Goal: Find specific page/section: Find specific page/section

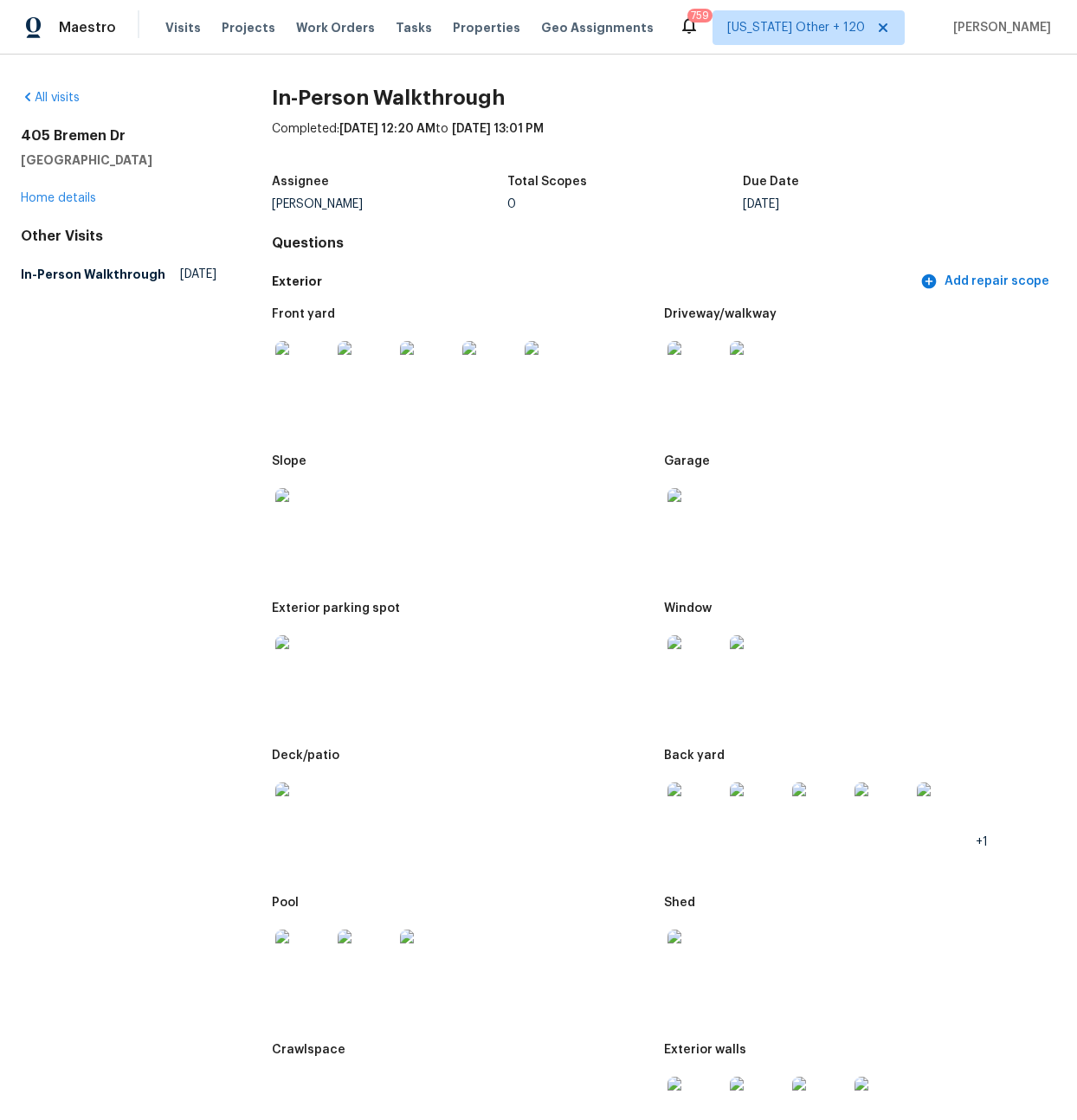
click at [121, 129] on h2 "405 Bremen Dr" at bounding box center [118, 135] width 195 height 17
drag, startPoint x: 123, startPoint y: 130, endPoint x: 21, endPoint y: 139, distance: 102.4
click at [21, 139] on h2 "405 Bremen Dr" at bounding box center [118, 135] width 195 height 17
copy h2 "405 Bremen Dr"
click at [34, 166] on h5 "[GEOGRAPHIC_DATA]" at bounding box center [118, 159] width 195 height 17
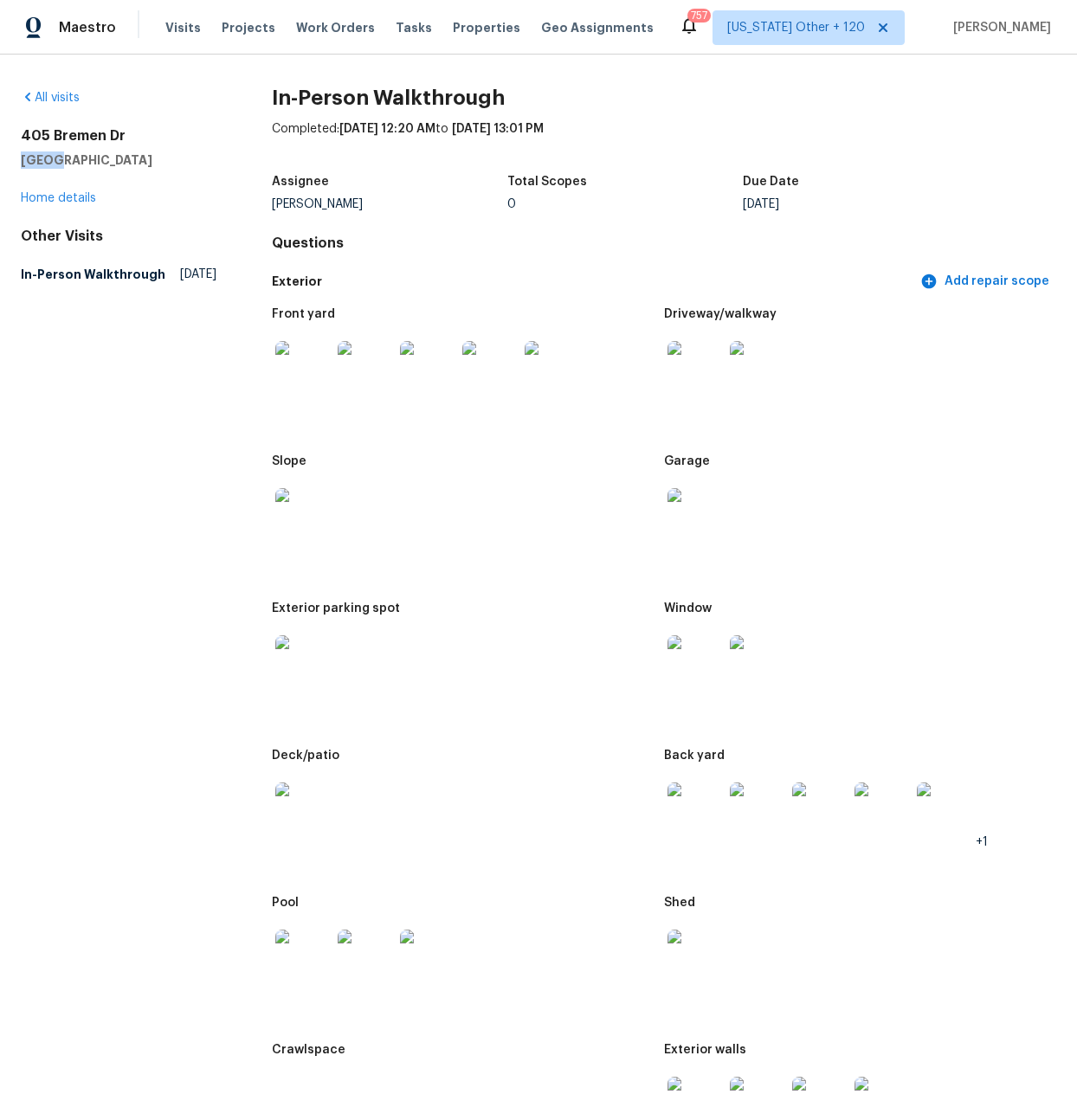
click at [34, 166] on h5 "[GEOGRAPHIC_DATA]" at bounding box center [118, 159] width 195 height 17
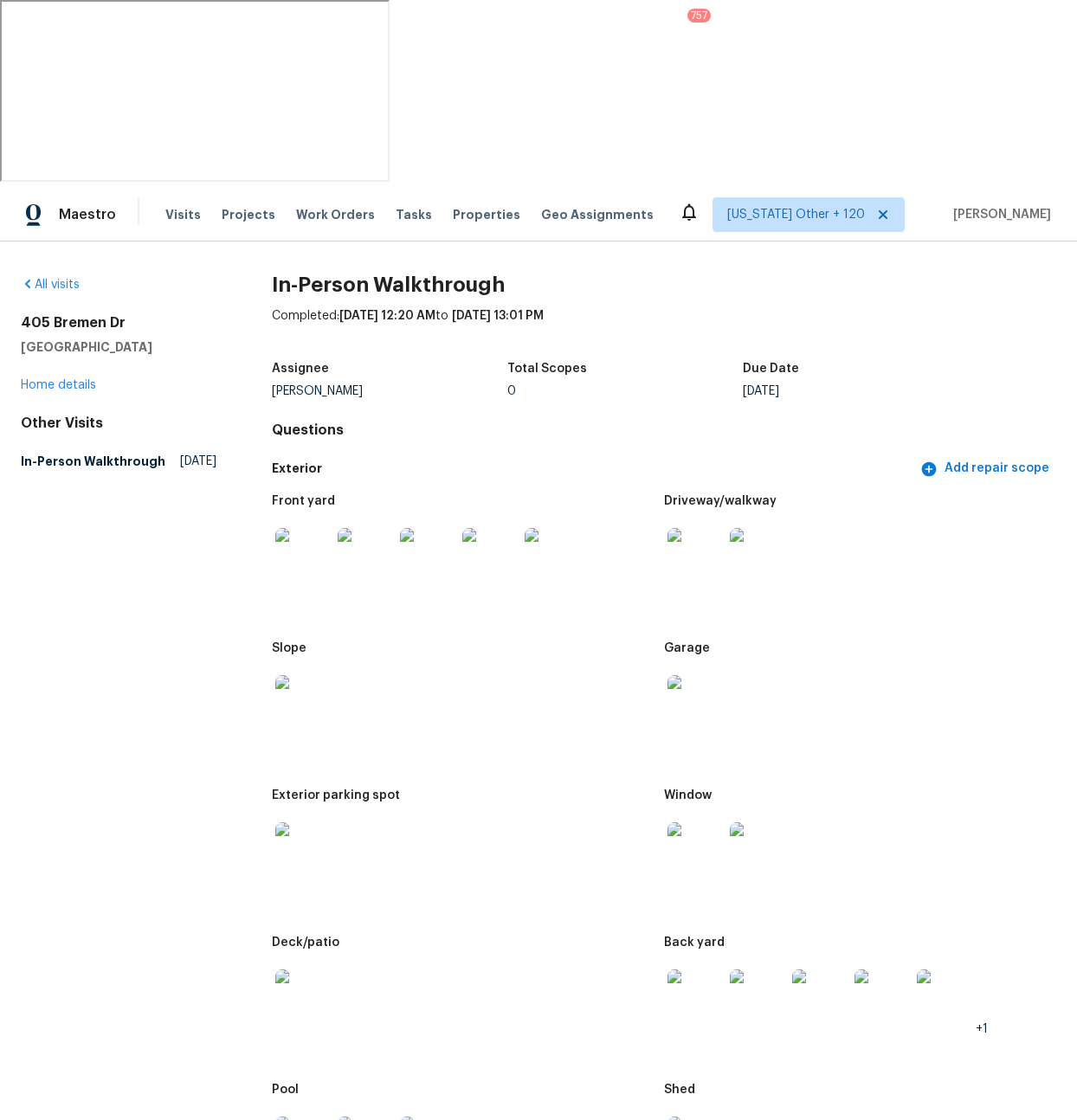
click at [544, 310] on span "[DATE] 13:01 PM" at bounding box center [498, 315] width 92 height 12
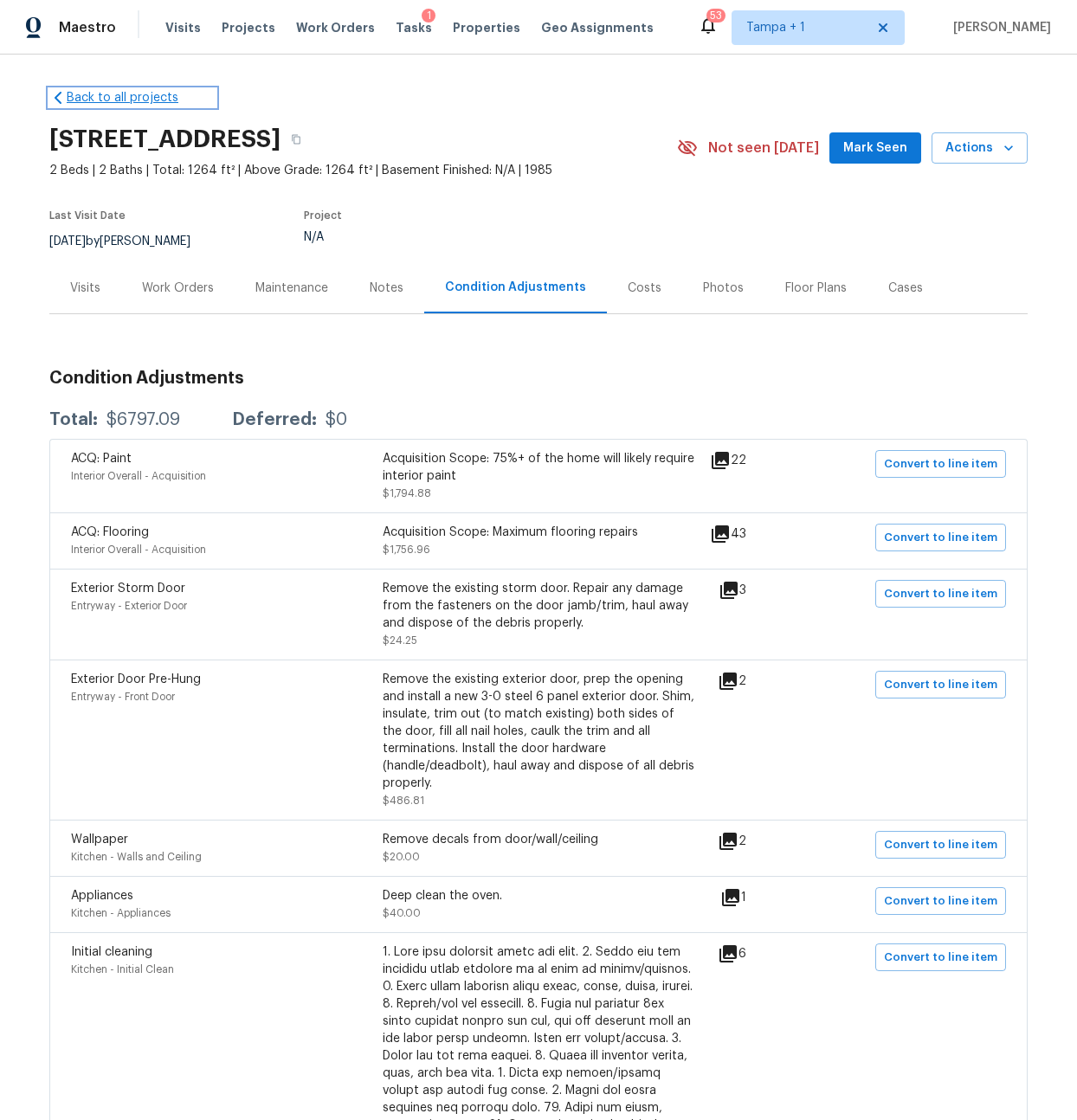
click at [101, 101] on link "Back to all projects" at bounding box center [132, 97] width 167 height 17
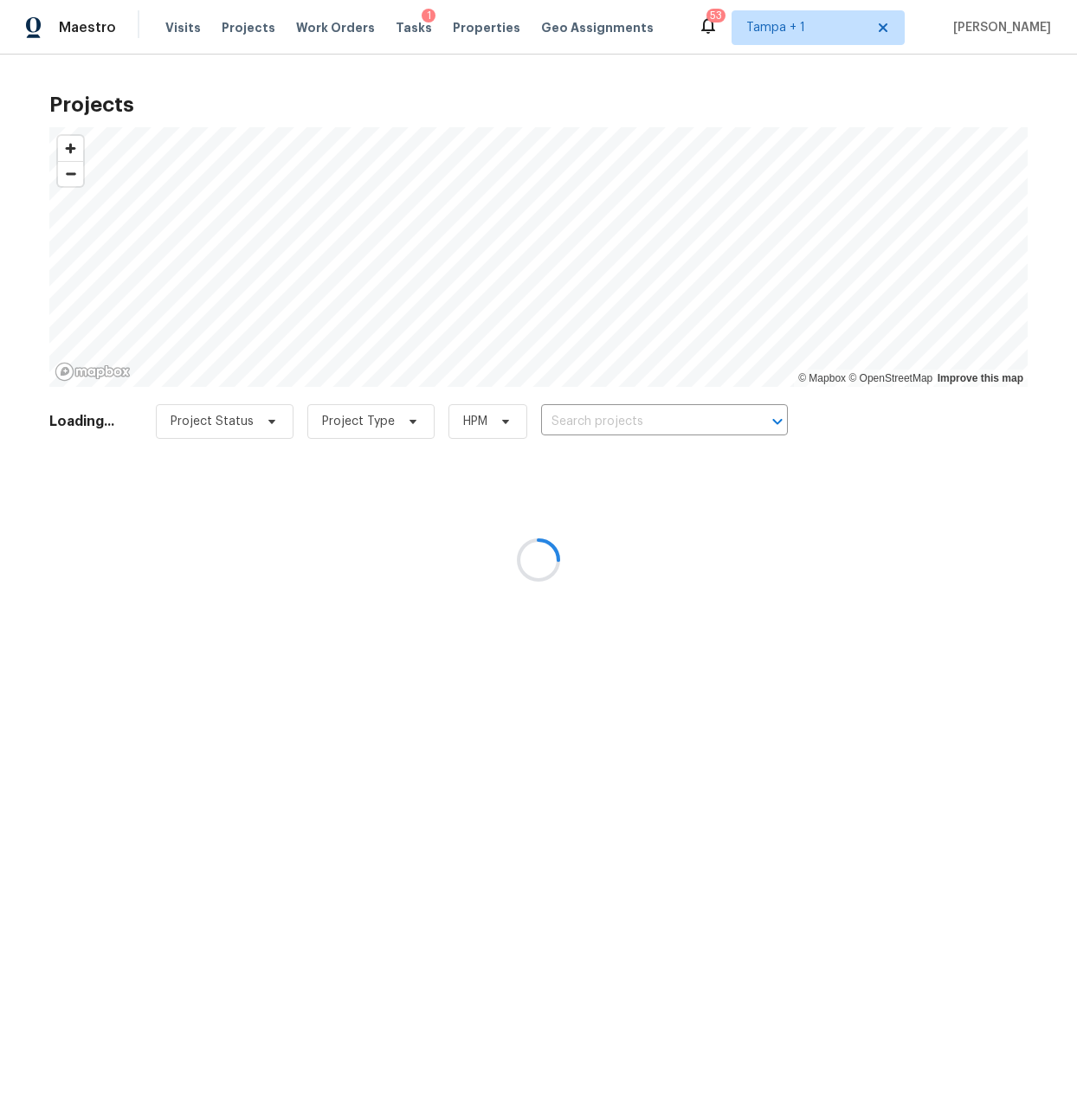
click at [579, 406] on div at bounding box center [538, 560] width 1077 height 1120
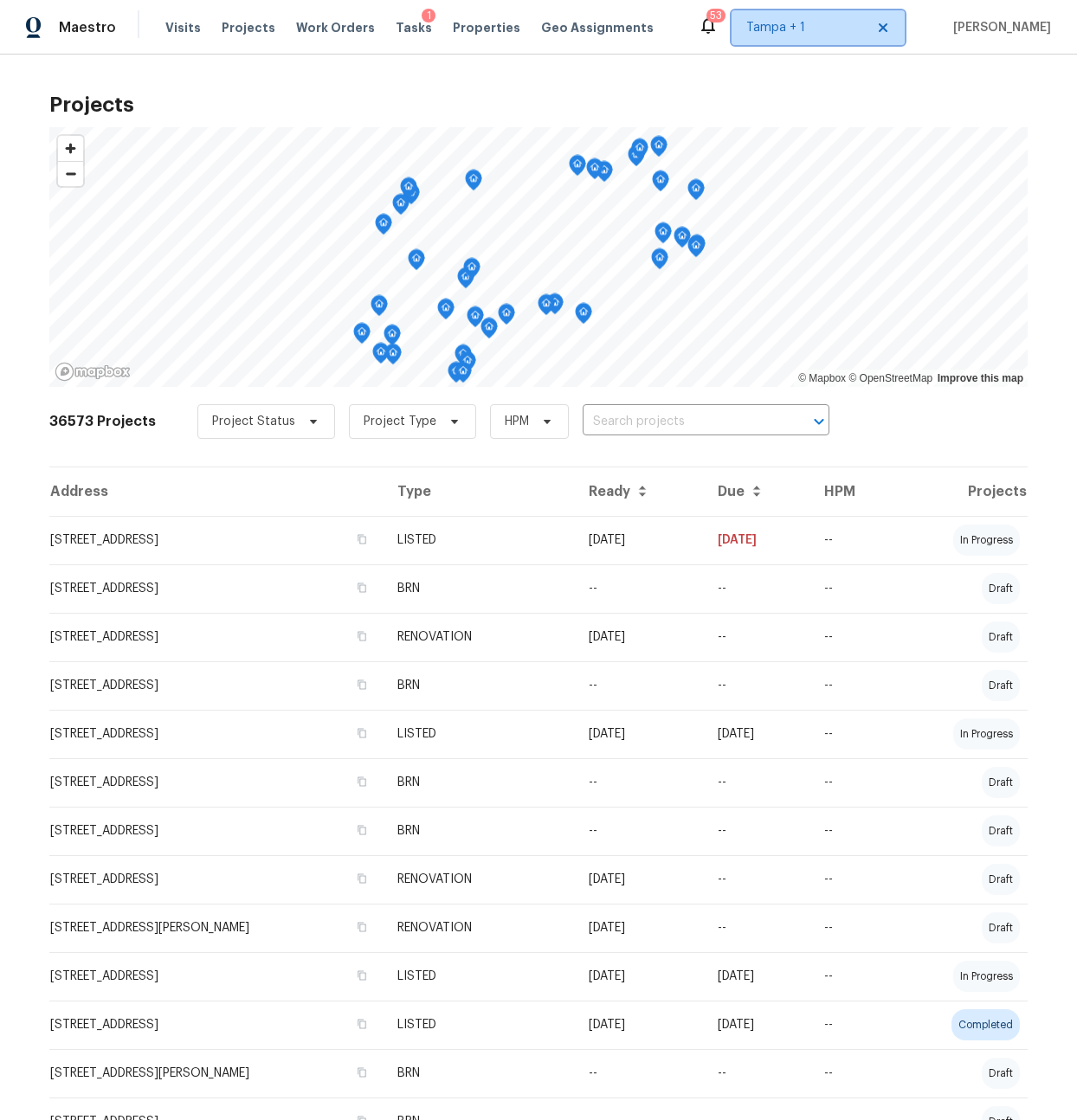
click at [835, 26] on span "Tampa + 1" at bounding box center [806, 27] width 119 height 17
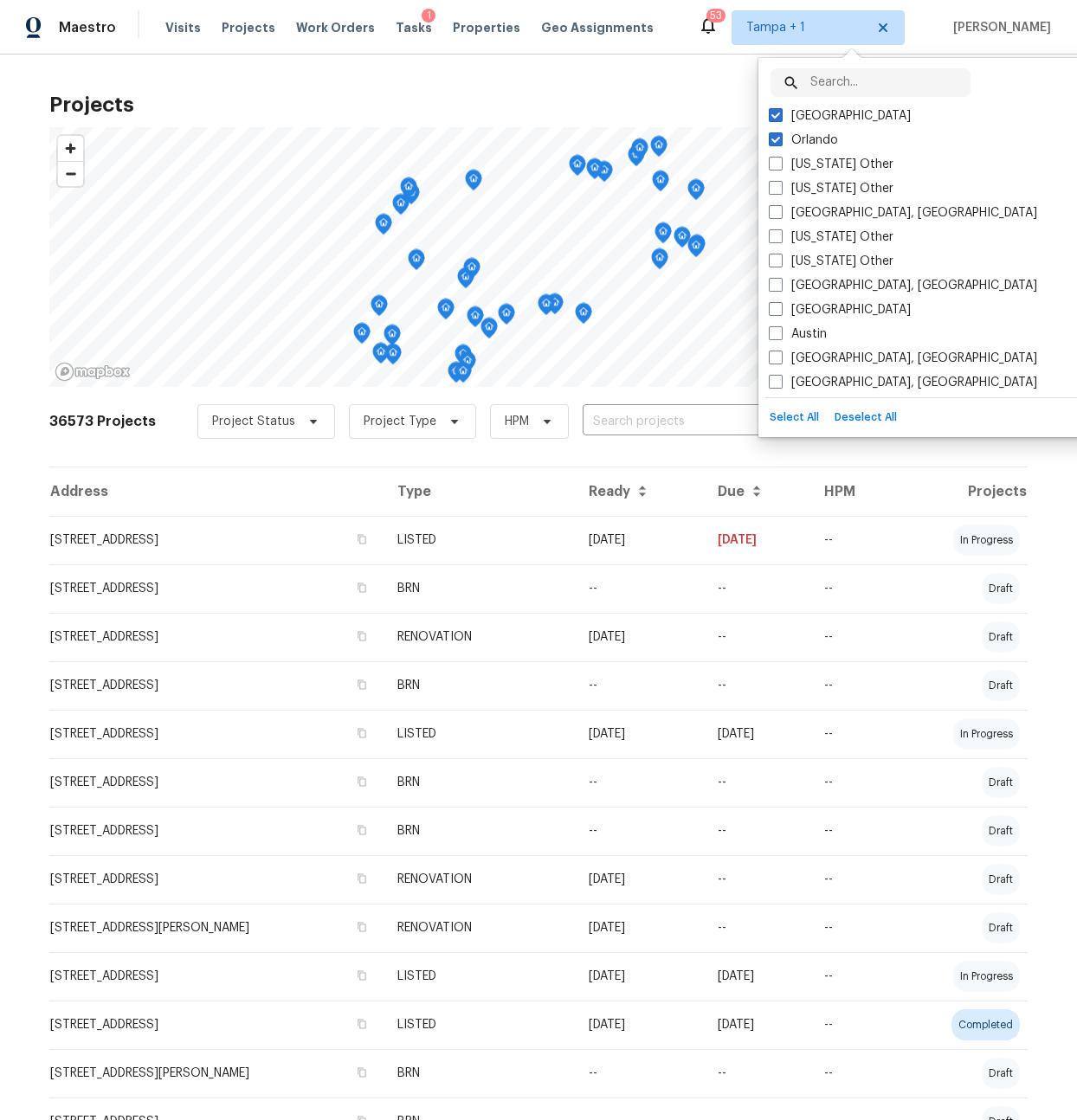
click at [824, 86] on input "text" at bounding box center [891, 83] width 160 height 29
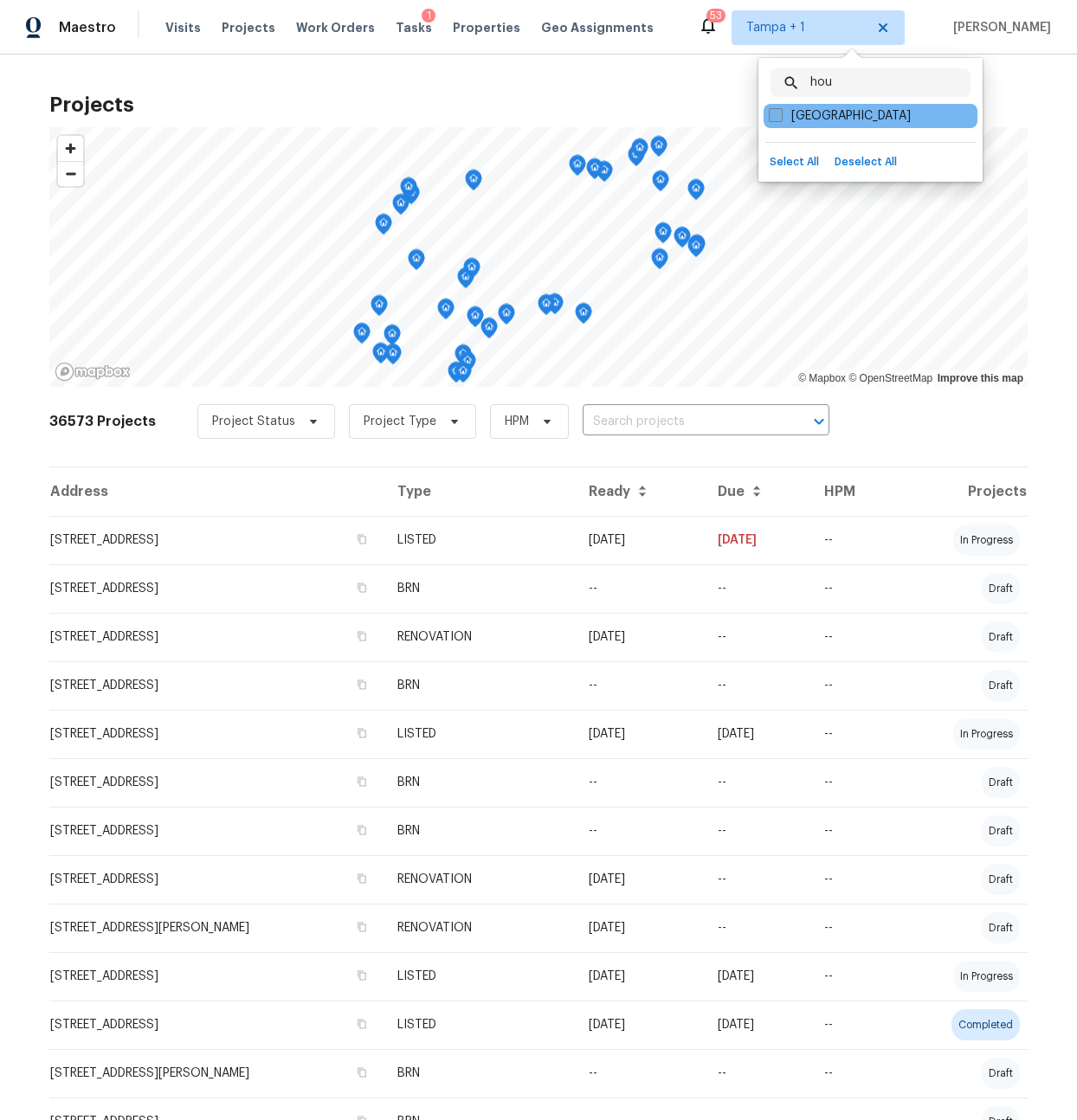
type input "hou"
click at [805, 118] on label "Houston" at bounding box center [840, 115] width 142 height 17
click at [780, 118] on input "Houston" at bounding box center [774, 113] width 11 height 11
checkbox input "true"
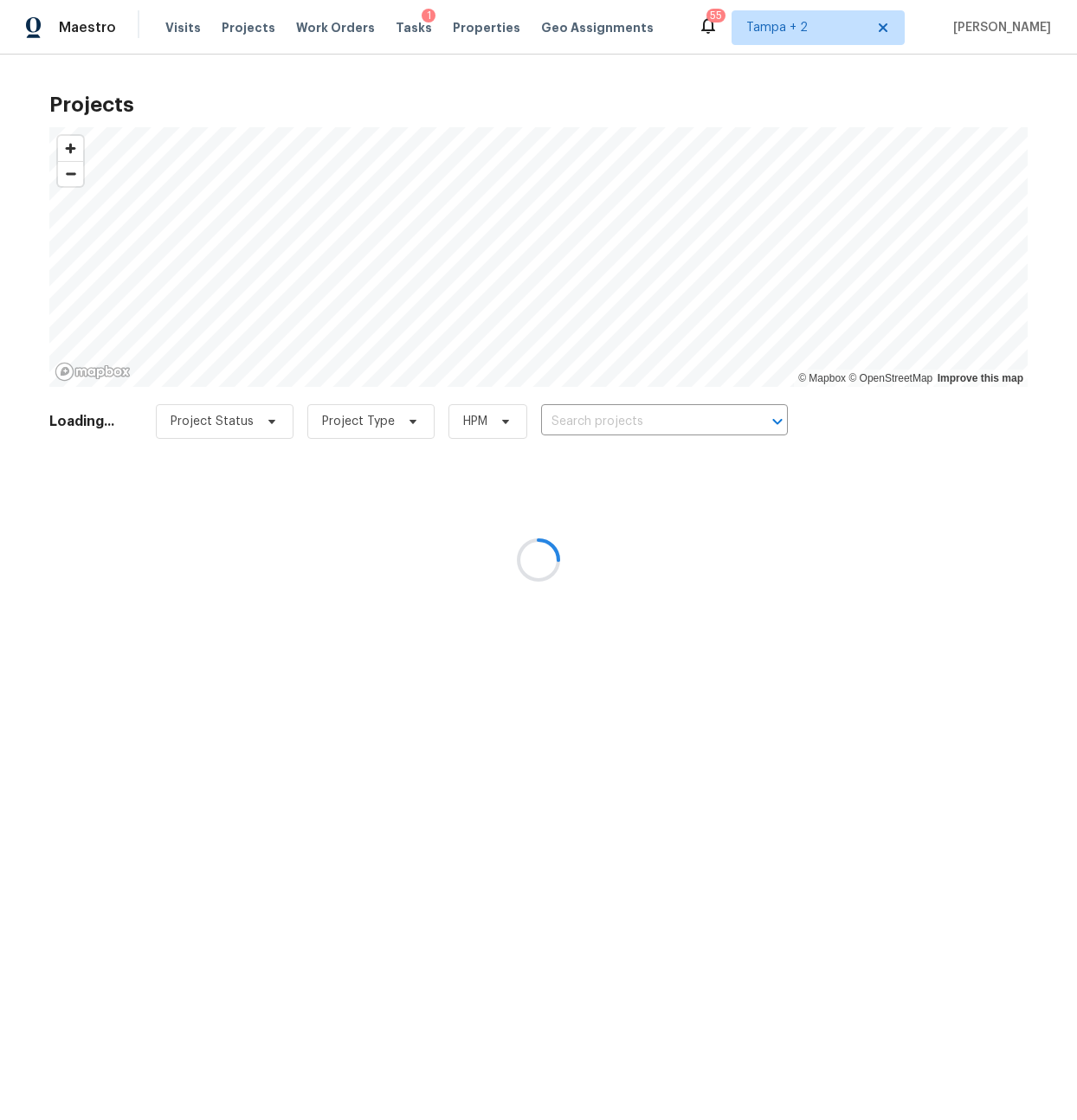
click at [655, 427] on div at bounding box center [538, 560] width 1077 height 1120
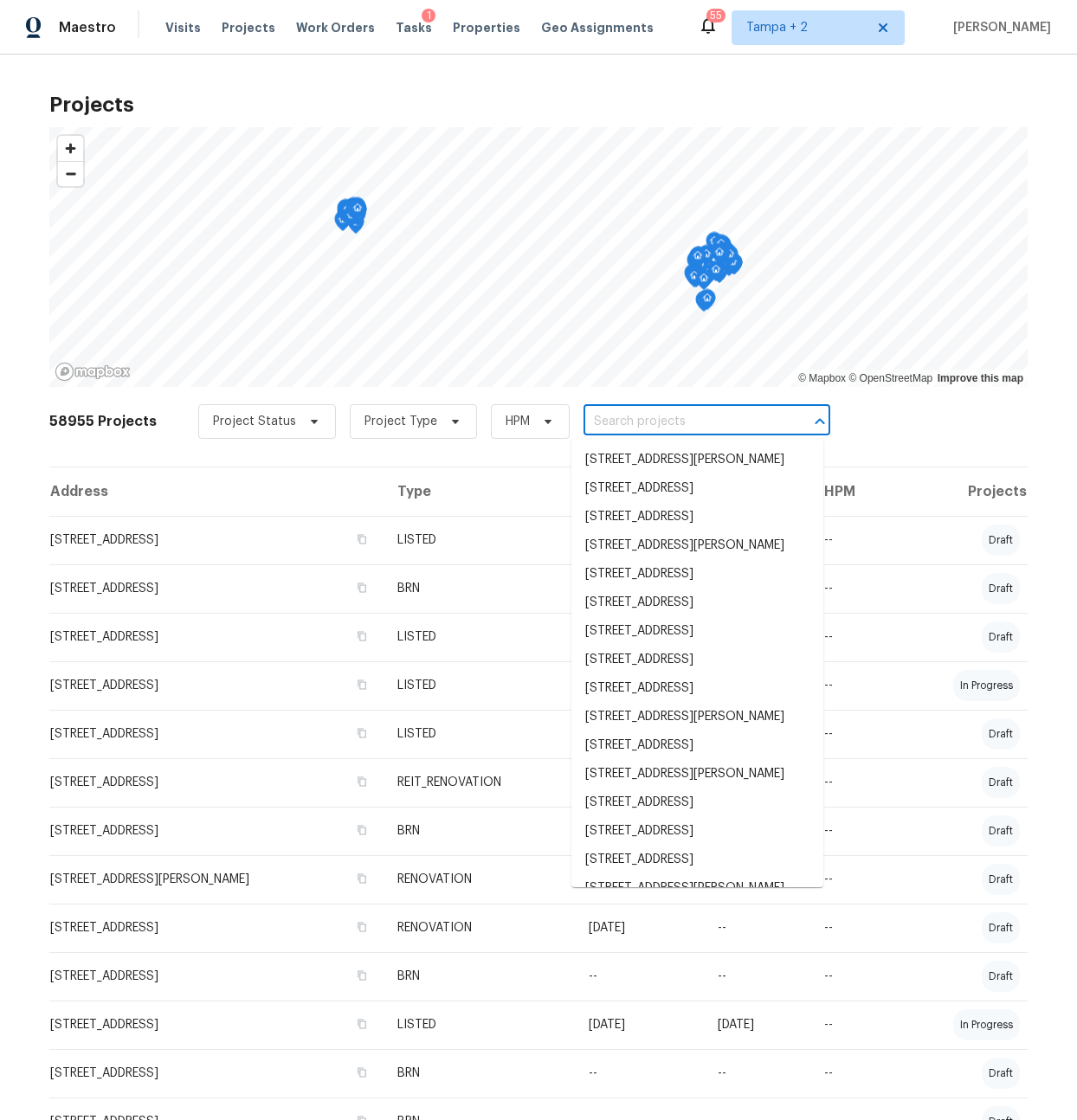
click at [620, 421] on input "text" at bounding box center [683, 422] width 198 height 27
paste input "405 Bremen Dr"
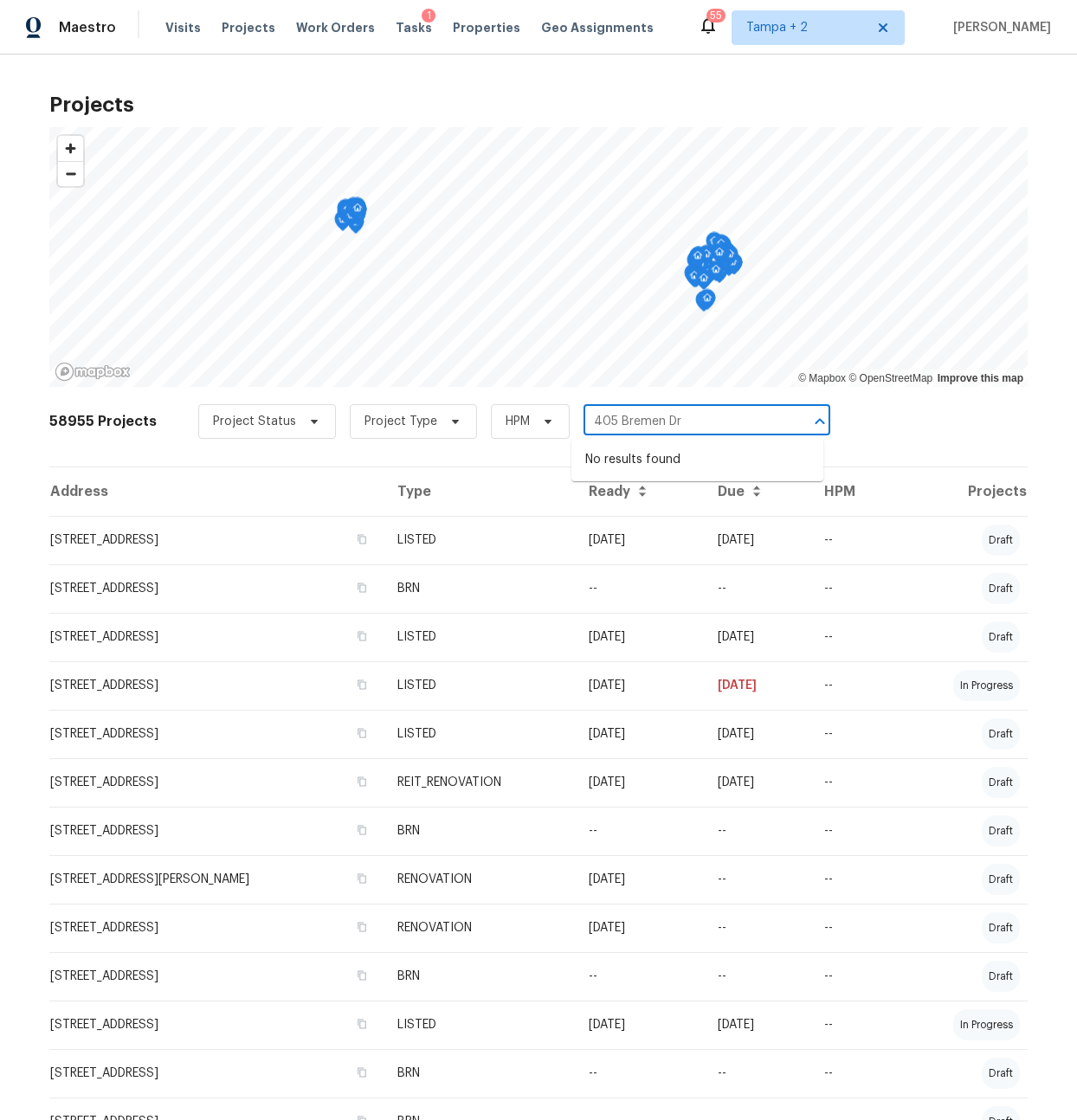
type input "405 Bremen Dr"
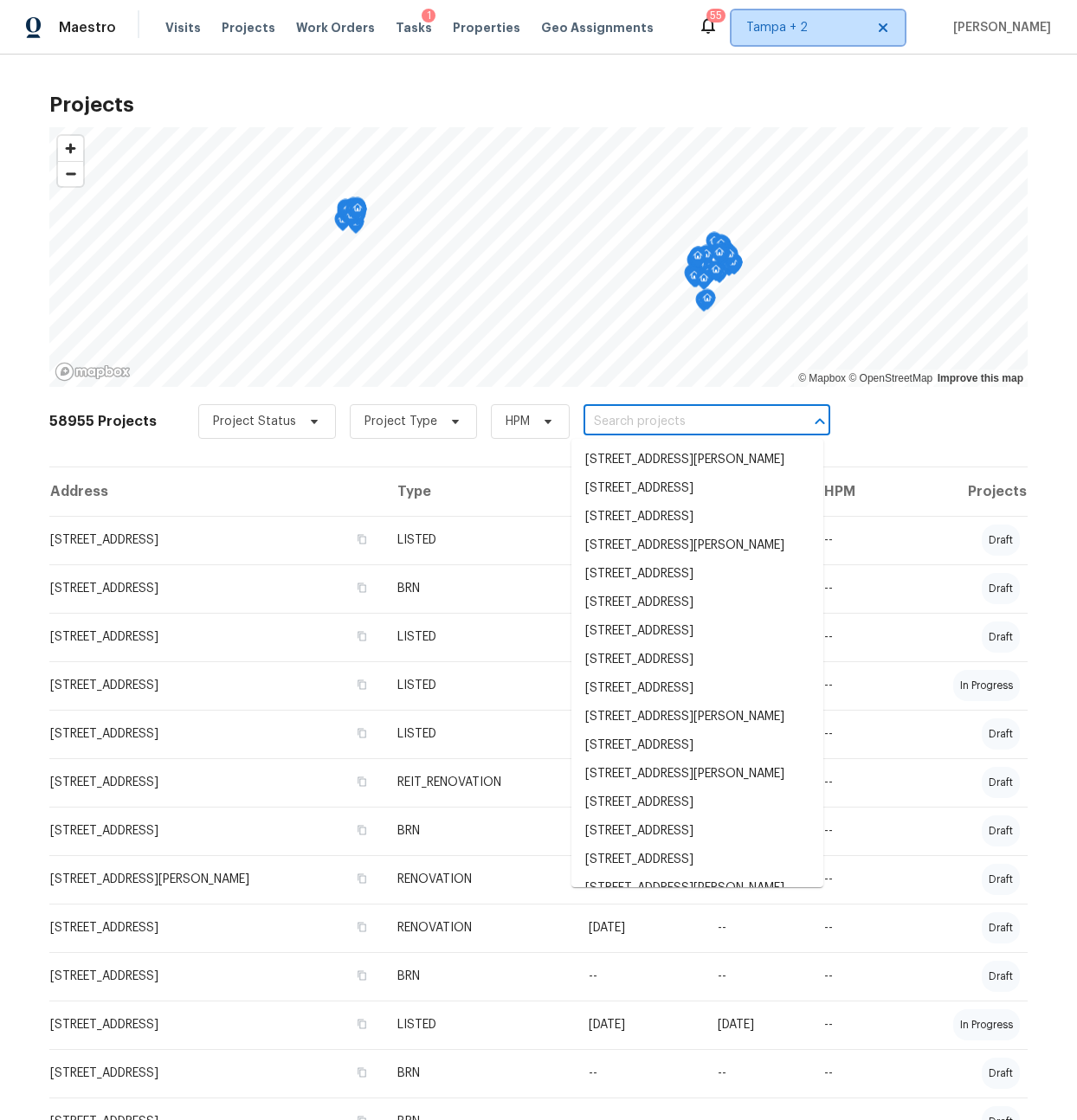
click at [843, 34] on span "Tampa + 2" at bounding box center [806, 27] width 119 height 17
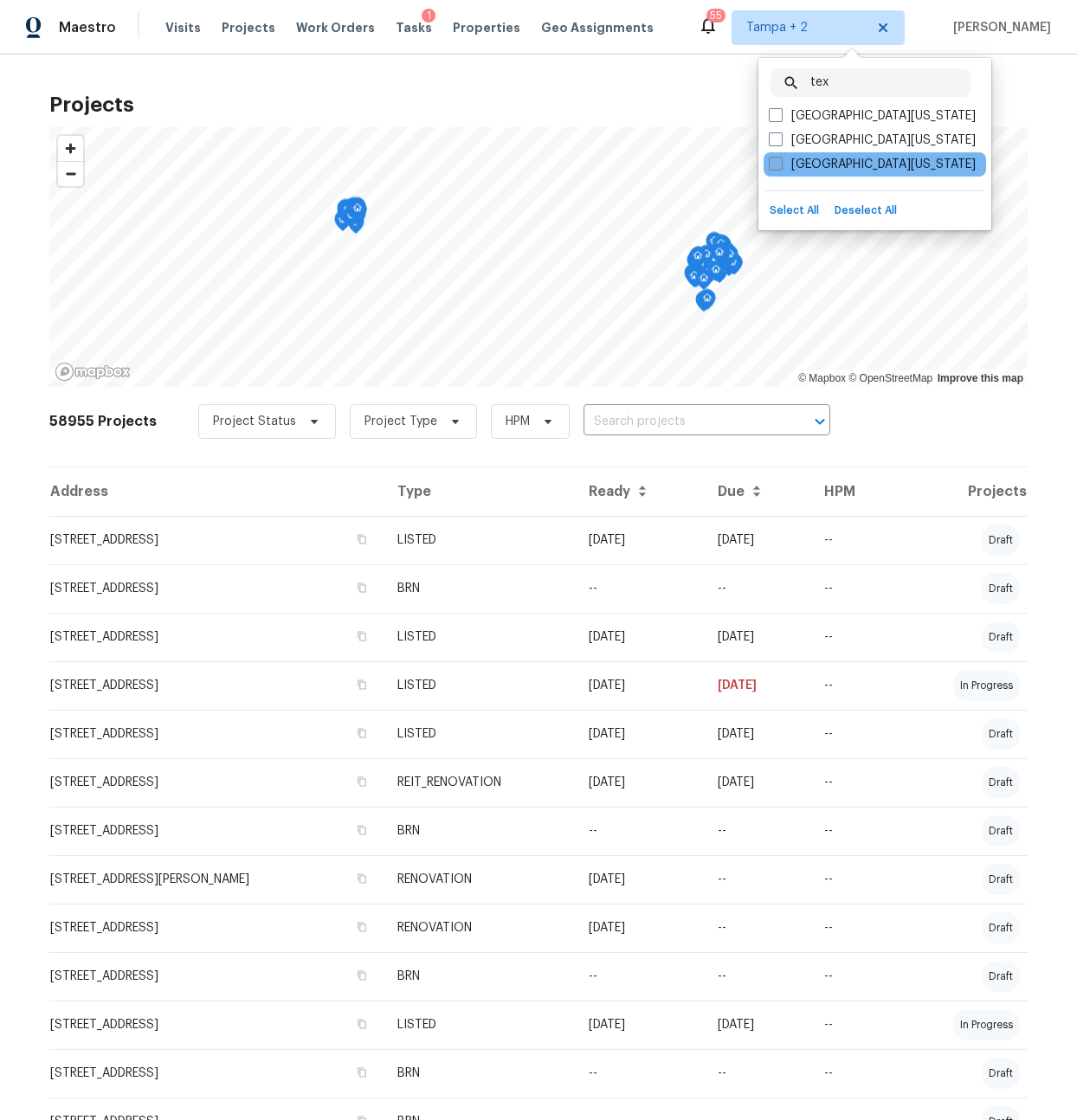
type input "tex"
click at [792, 167] on label "West Texas" at bounding box center [873, 164] width 207 height 17
click at [780, 167] on input "West Texas" at bounding box center [774, 161] width 11 height 11
checkbox input "true"
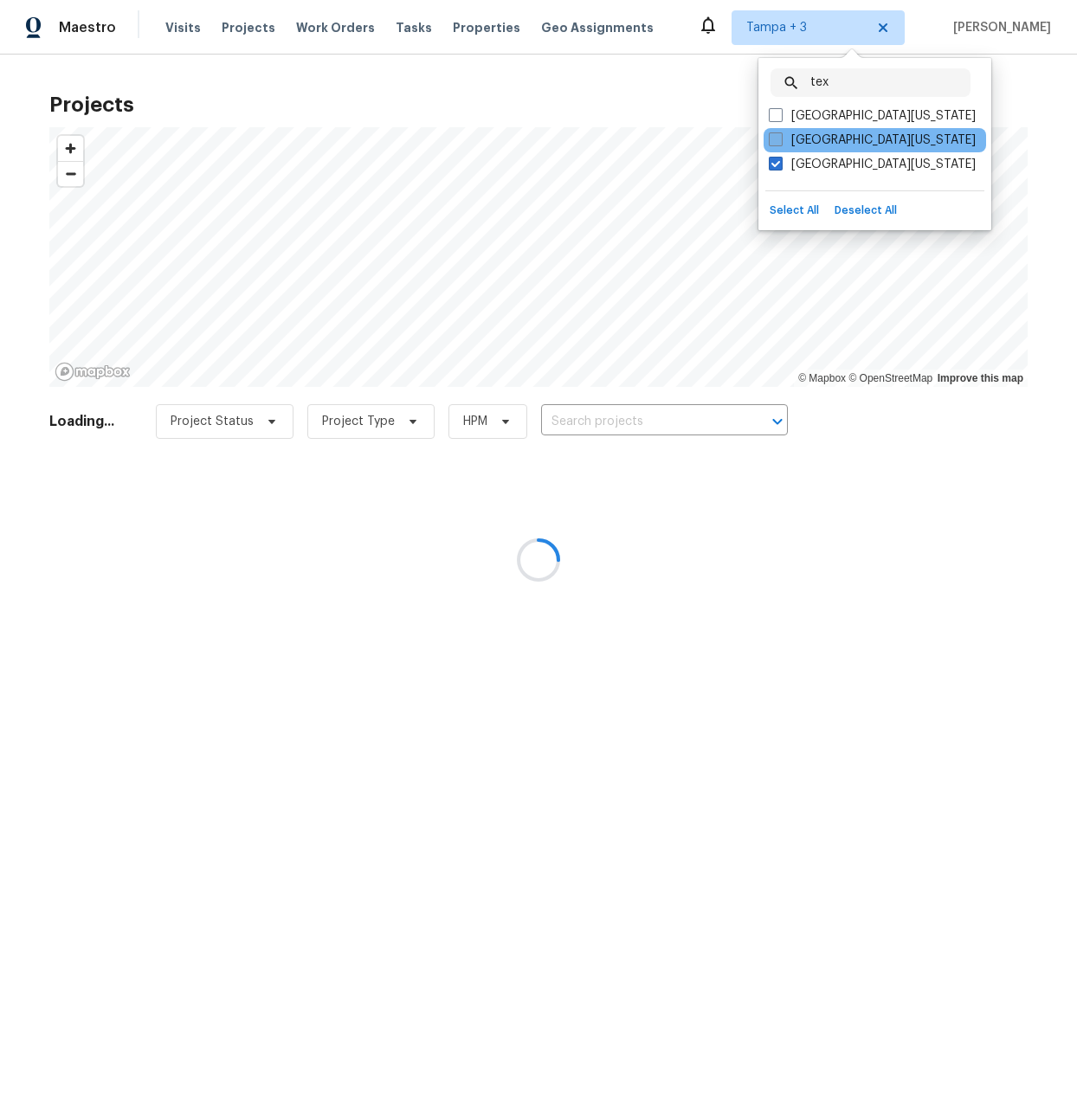
click at [792, 142] on label "South Texas" at bounding box center [873, 140] width 207 height 17
click at [780, 142] on input "South Texas" at bounding box center [774, 137] width 11 height 11
checkbox input "true"
click at [783, 116] on label "East Texas" at bounding box center [873, 115] width 207 height 17
click at [780, 116] on input "East Texas" at bounding box center [774, 113] width 11 height 11
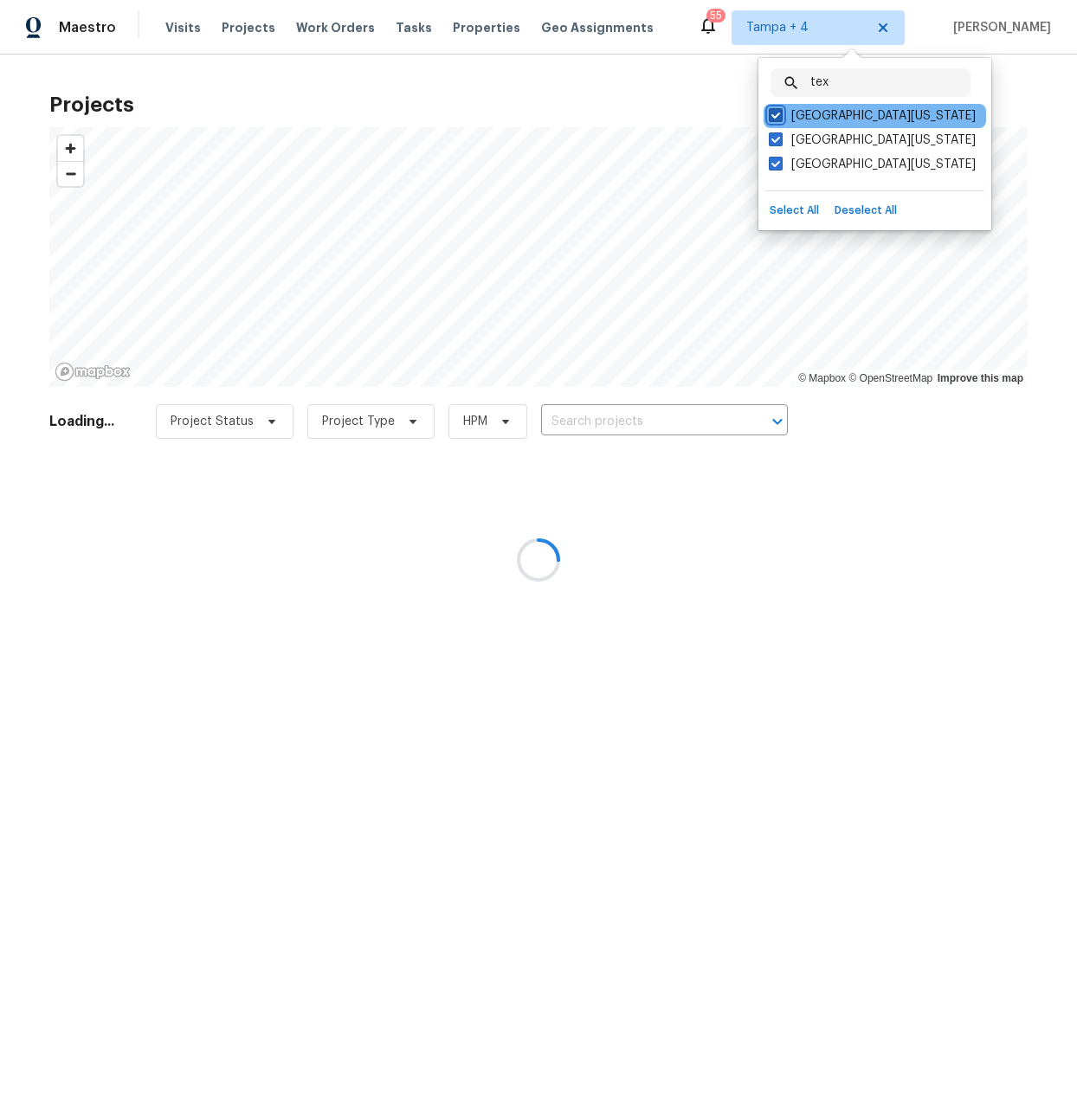
checkbox input "true"
drag, startPoint x: 837, startPoint y: 90, endPoint x: 799, endPoint y: 82, distance: 38.8
click at [799, 82] on div "tex ​" at bounding box center [871, 83] width 200 height 29
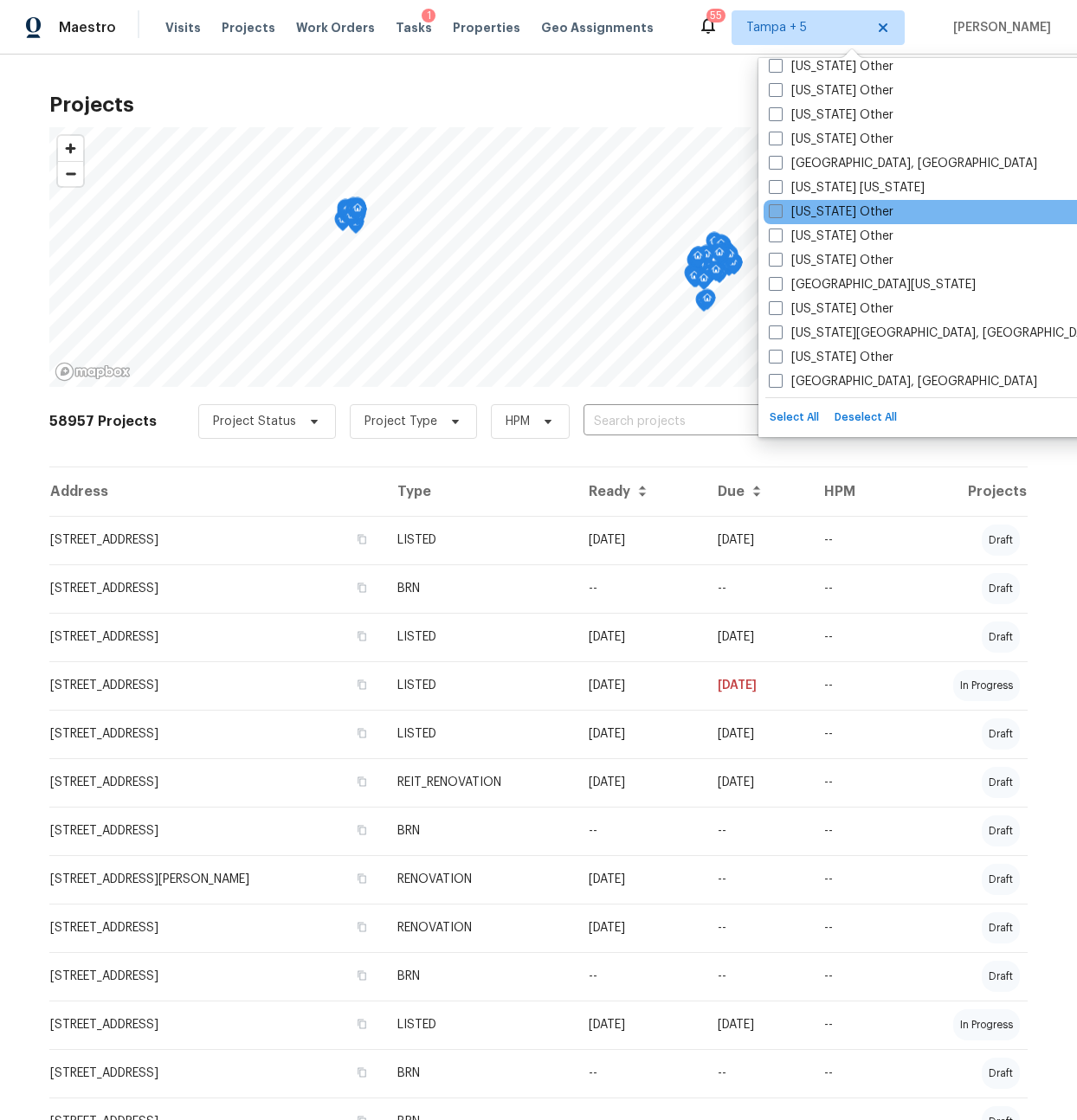
scroll to position [1783, 0]
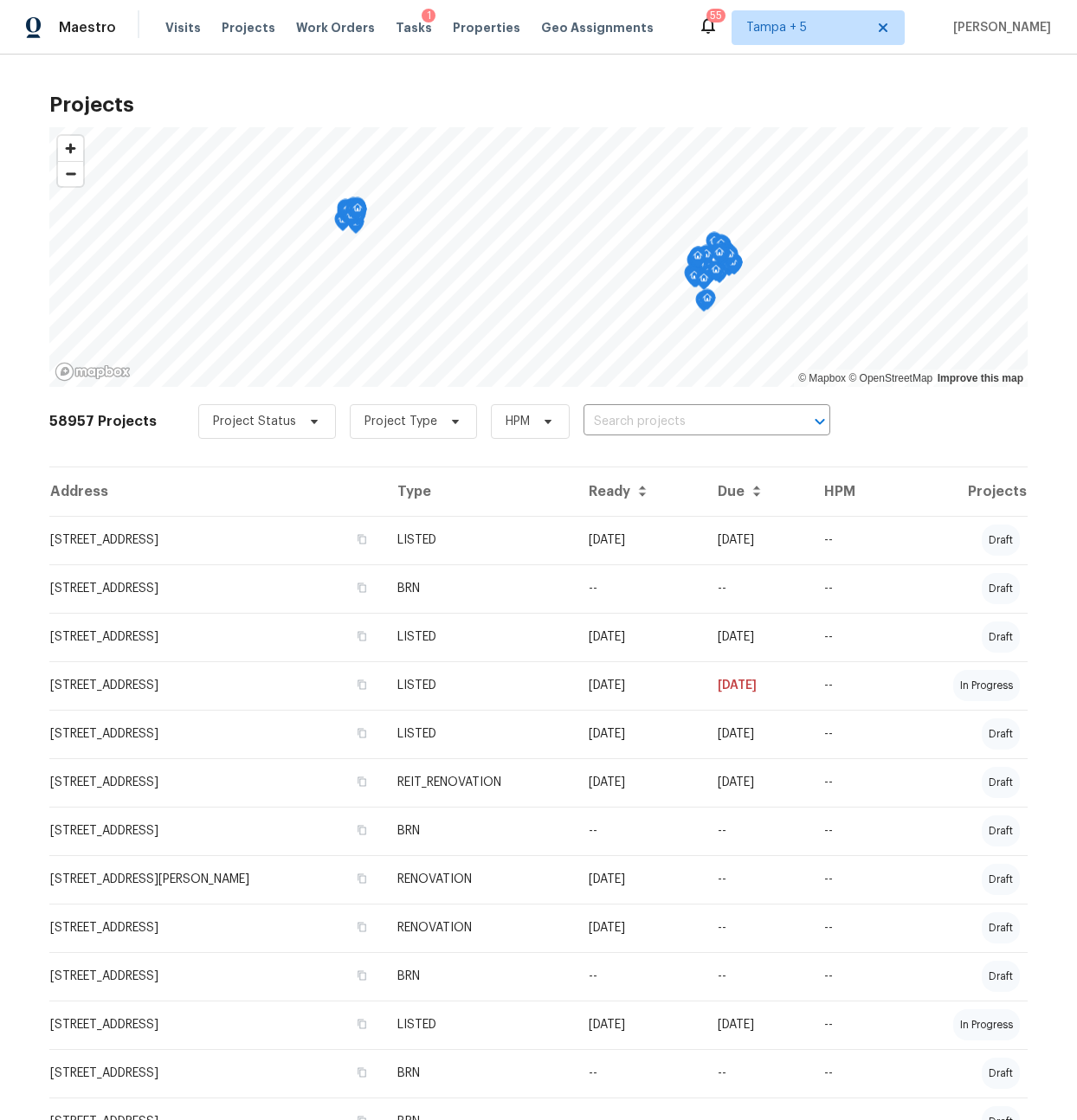
click at [611, 436] on div "Project Status Project Type HPM ​" at bounding box center [514, 421] width 632 height 34
click at [611, 429] on input "text" at bounding box center [683, 422] width 198 height 27
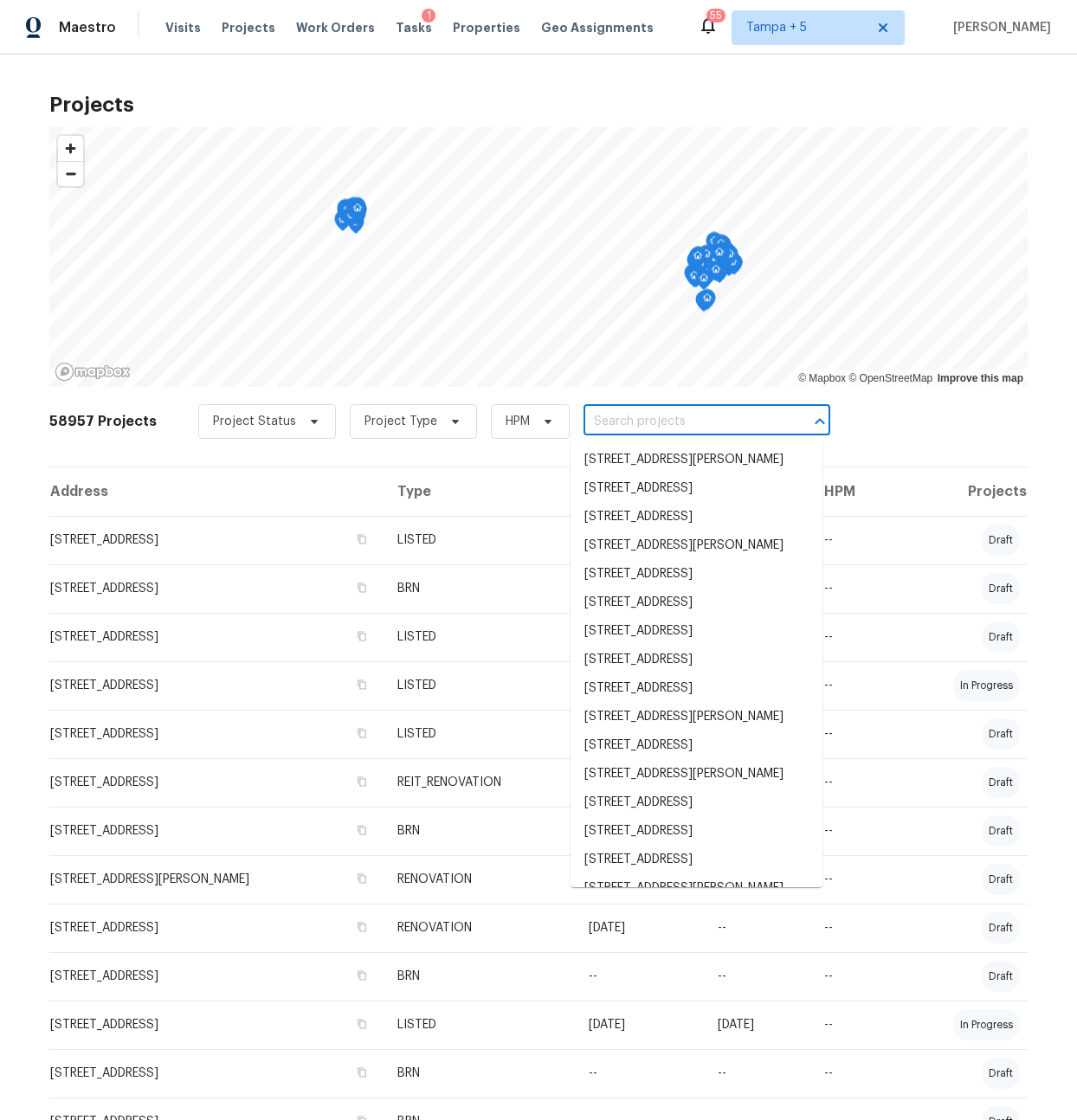
paste input "405 Bremen Dr"
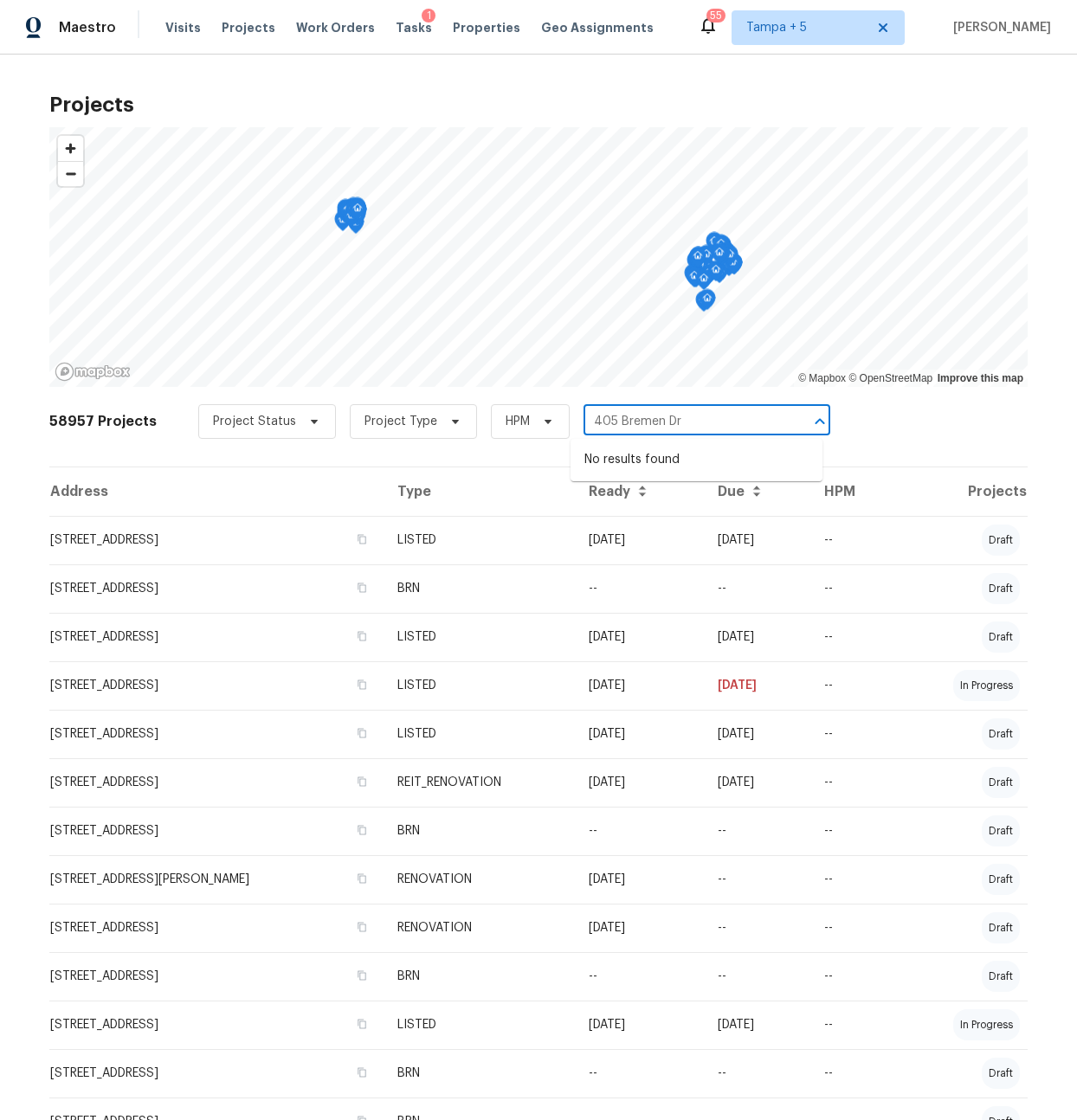
type input "405 Bremen Dr"
click at [788, 45] on div "Maestro Visits Projects Work Orders Tasks 1 Properties Geo Assignments 55 Tampa…" at bounding box center [538, 27] width 1077 height 55
click at [795, 39] on span "Tampa + 5" at bounding box center [818, 28] width 173 height 34
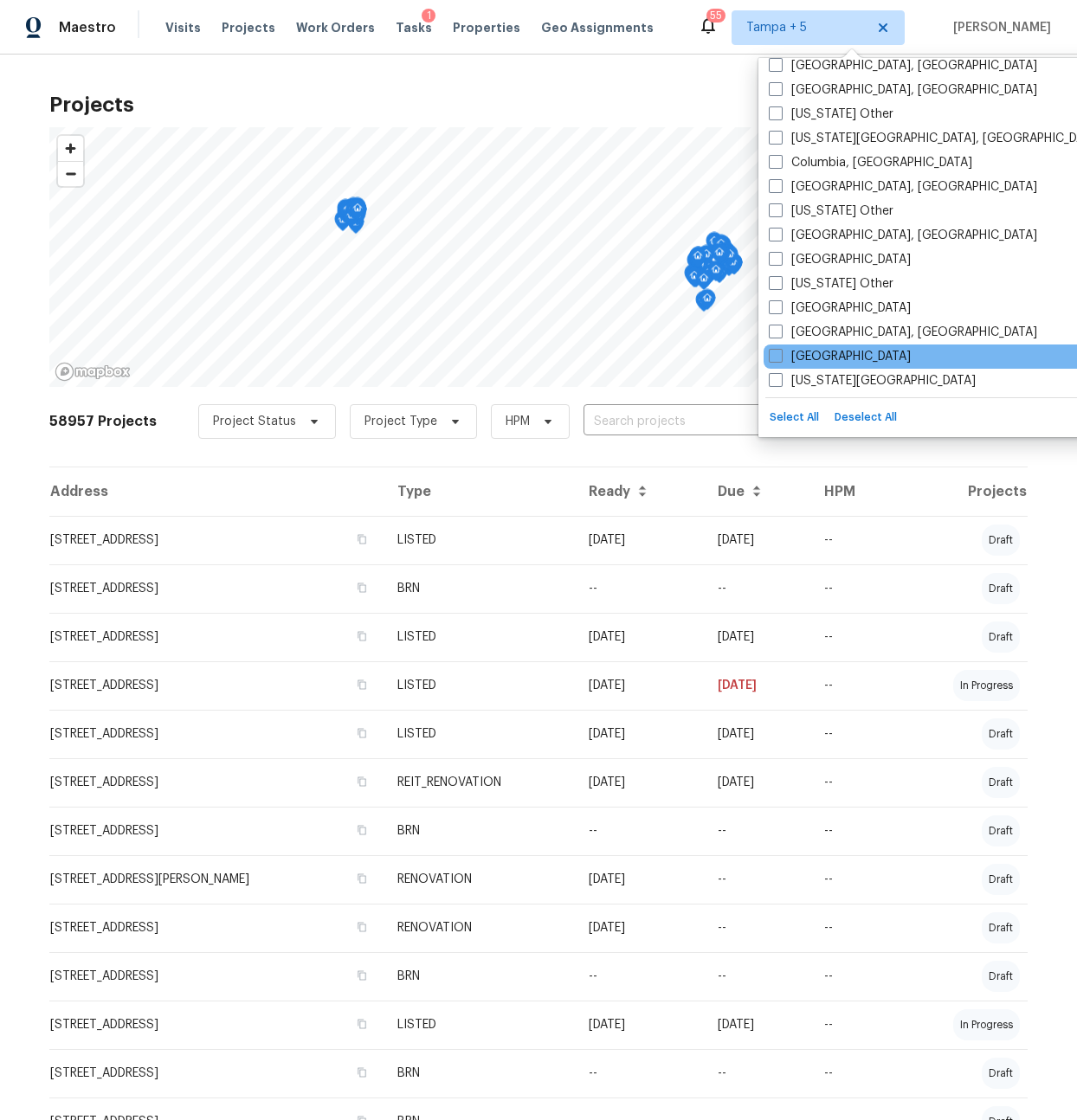
scroll to position [680, 0]
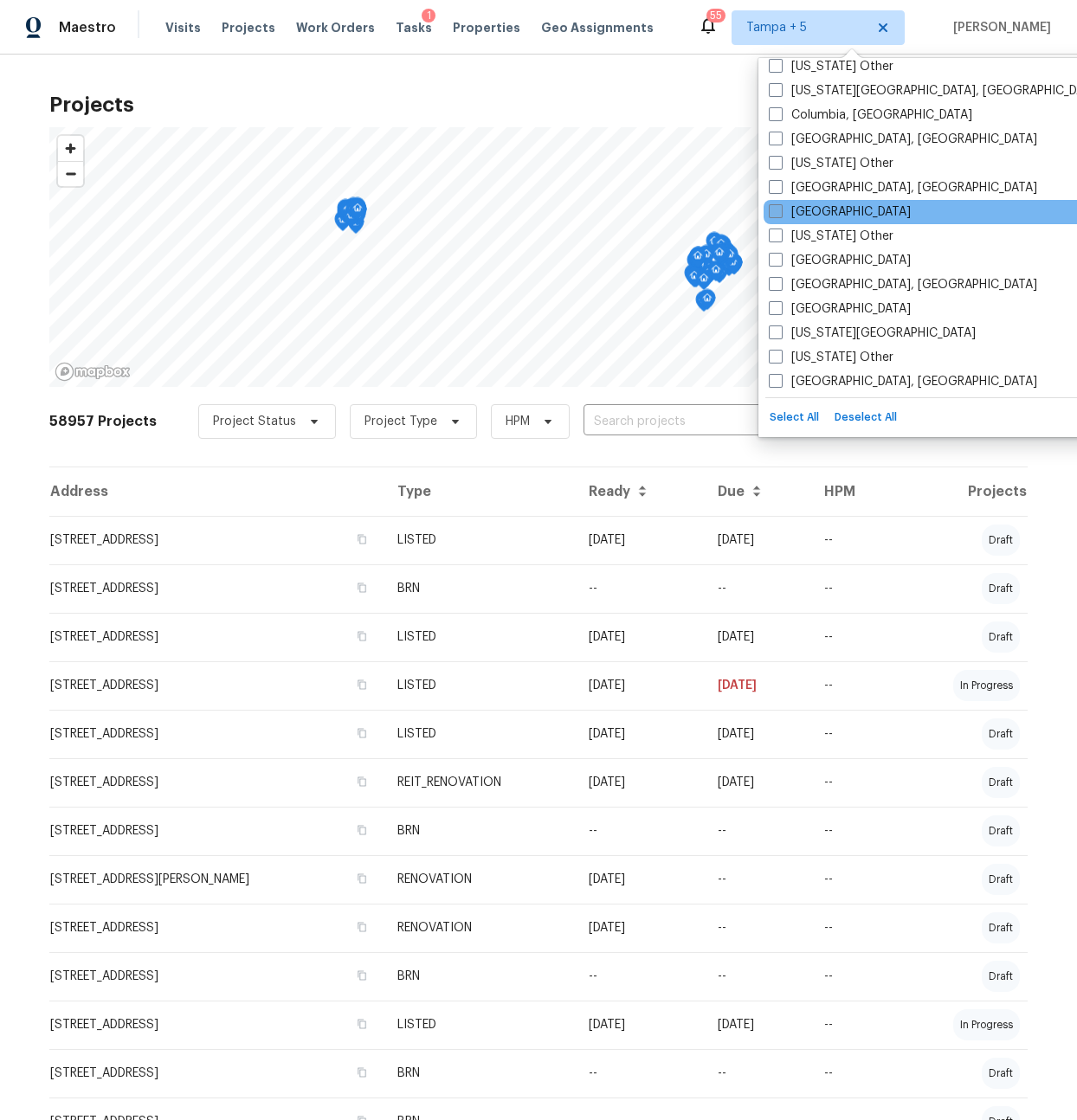
click at [781, 208] on span at bounding box center [775, 211] width 14 height 14
click at [780, 208] on input "Dallas" at bounding box center [774, 209] width 11 height 11
checkbox input "true"
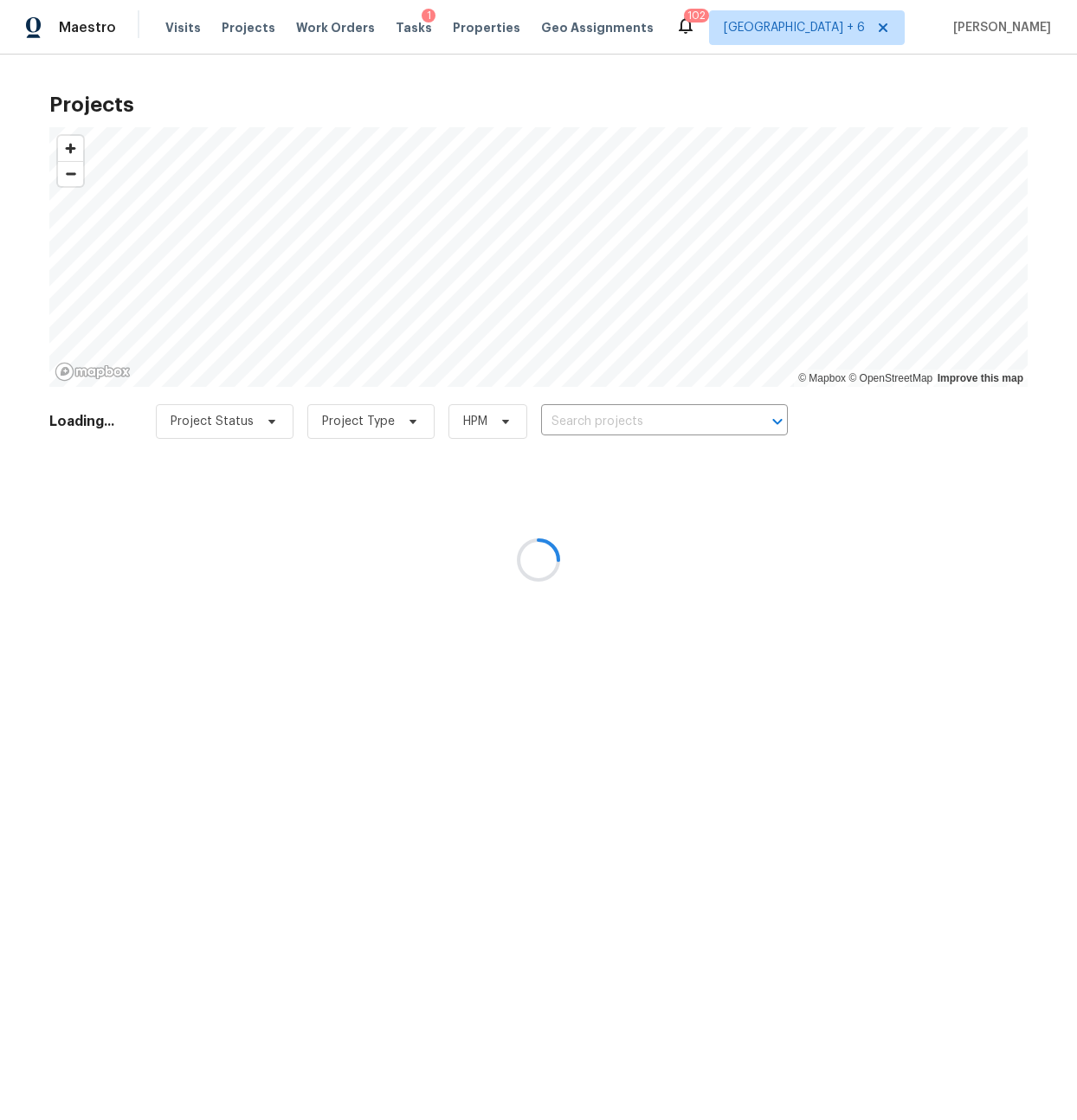
click at [632, 71] on div at bounding box center [538, 560] width 1077 height 1120
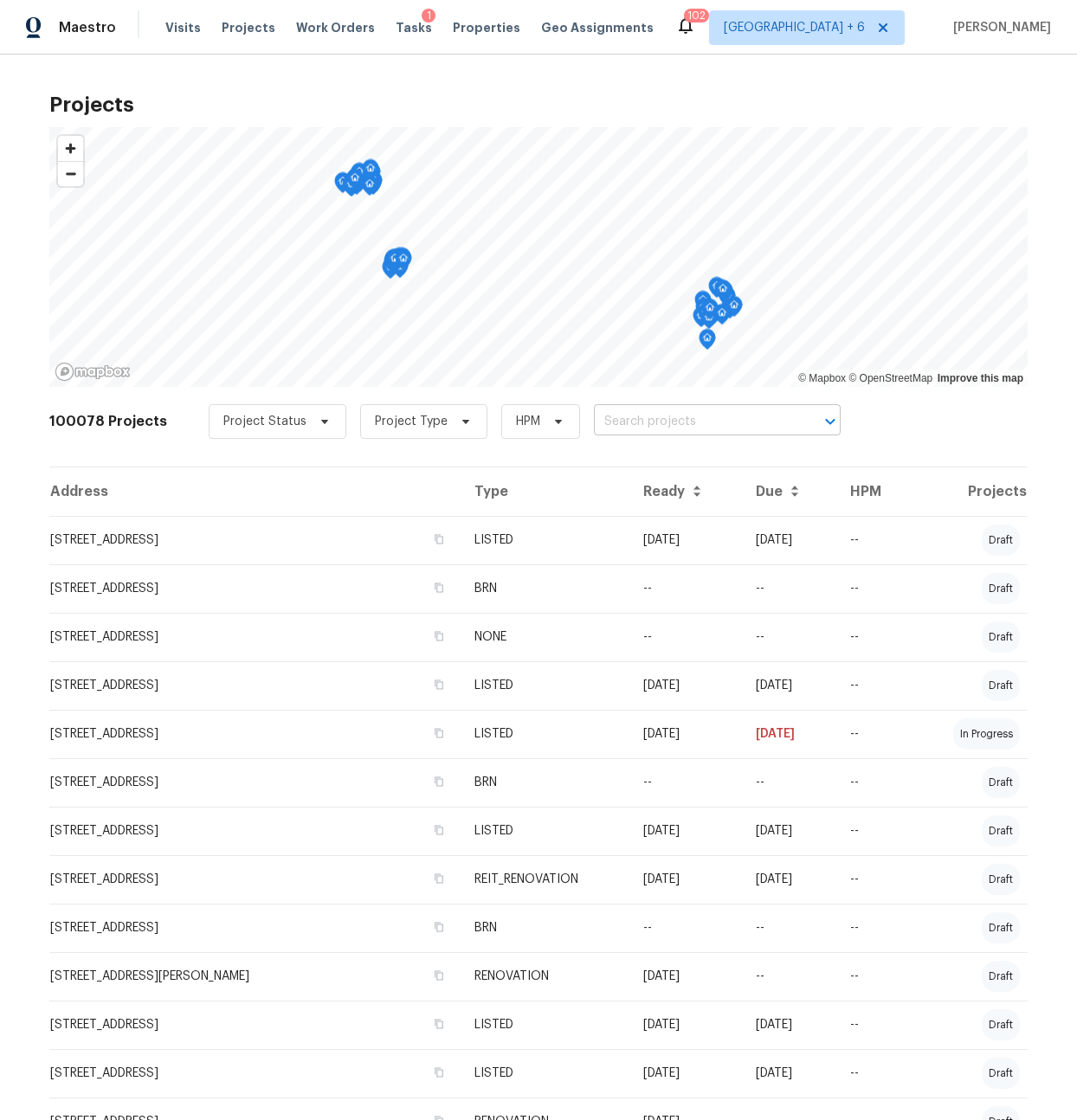
click at [621, 425] on input "text" at bounding box center [693, 422] width 198 height 27
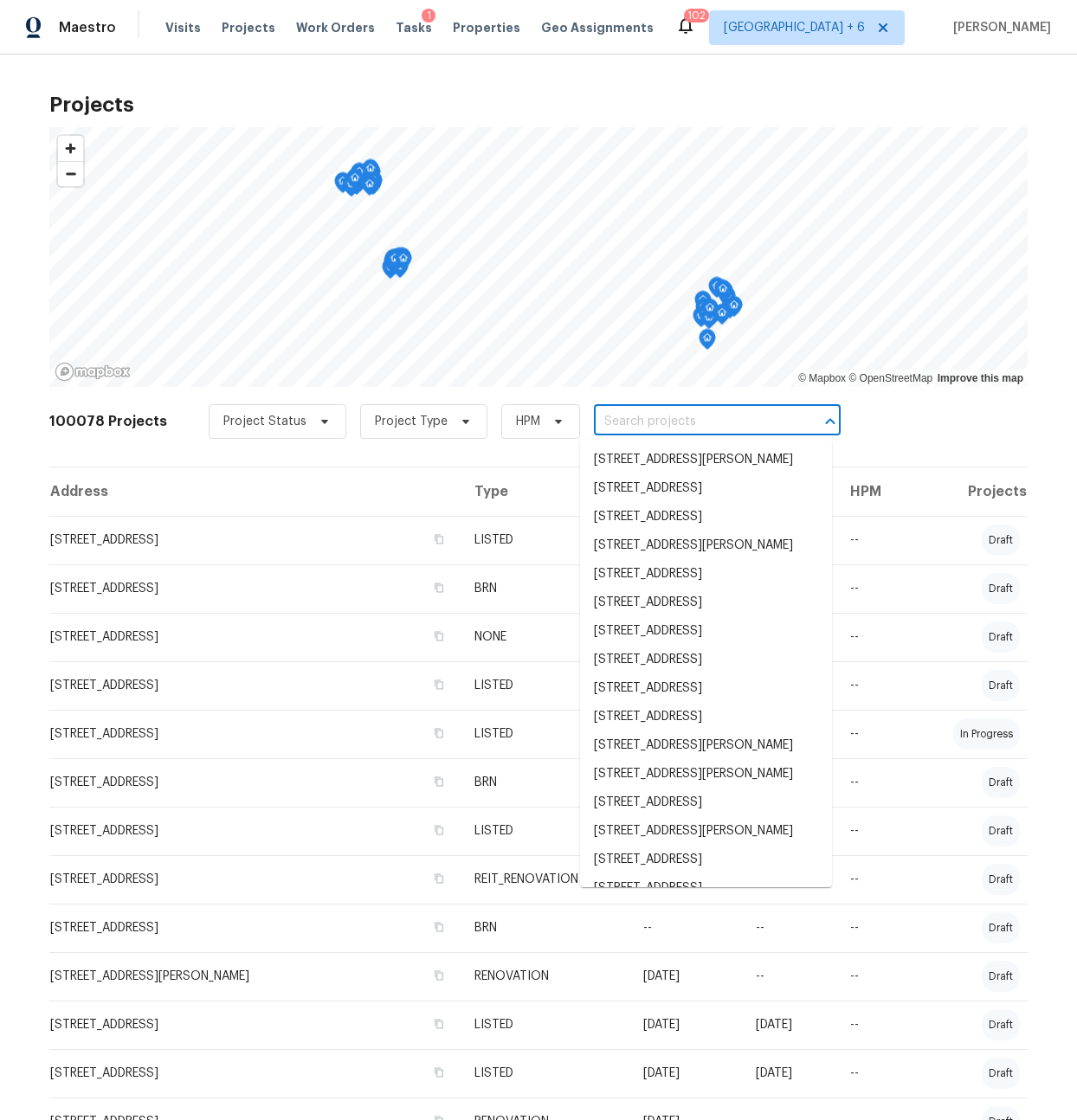
paste input "405 Bremen Dr"
type input "405 Bremen Dr"
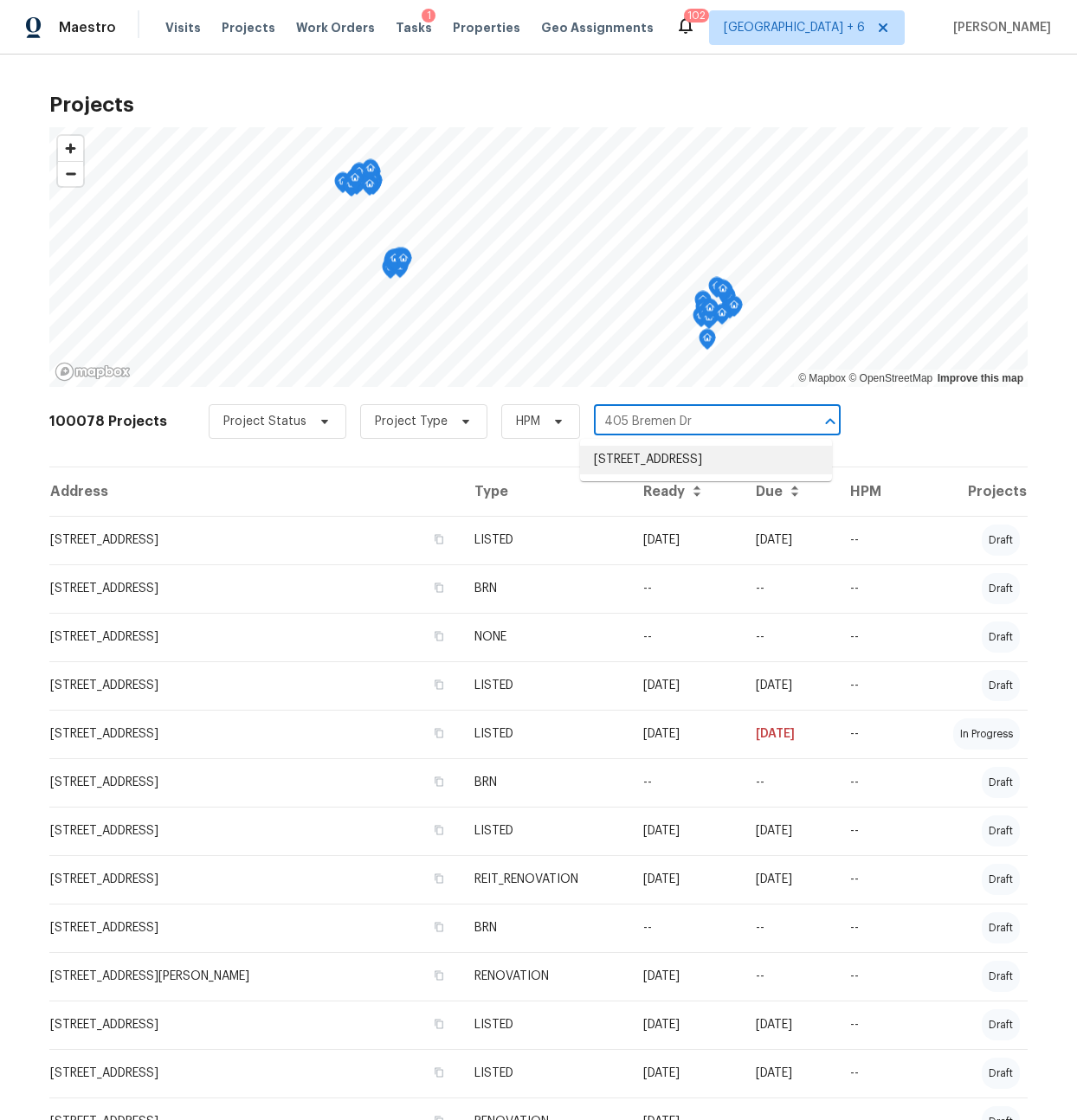
click at [620, 451] on li "405 Bremen Dr, Hurst, TX 76054" at bounding box center [706, 460] width 252 height 29
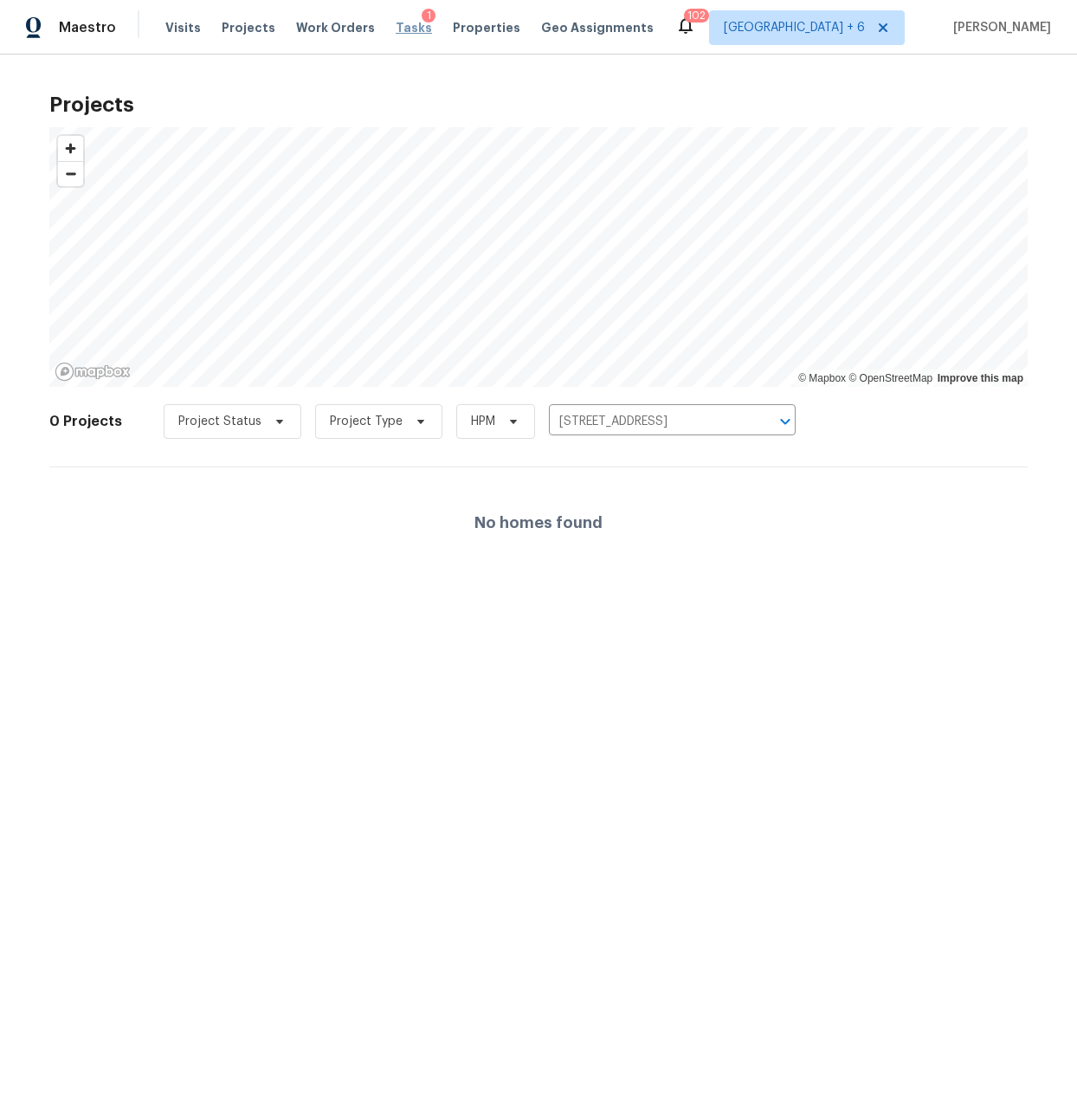
click at [395, 29] on span "Tasks" at bounding box center [413, 27] width 36 height 12
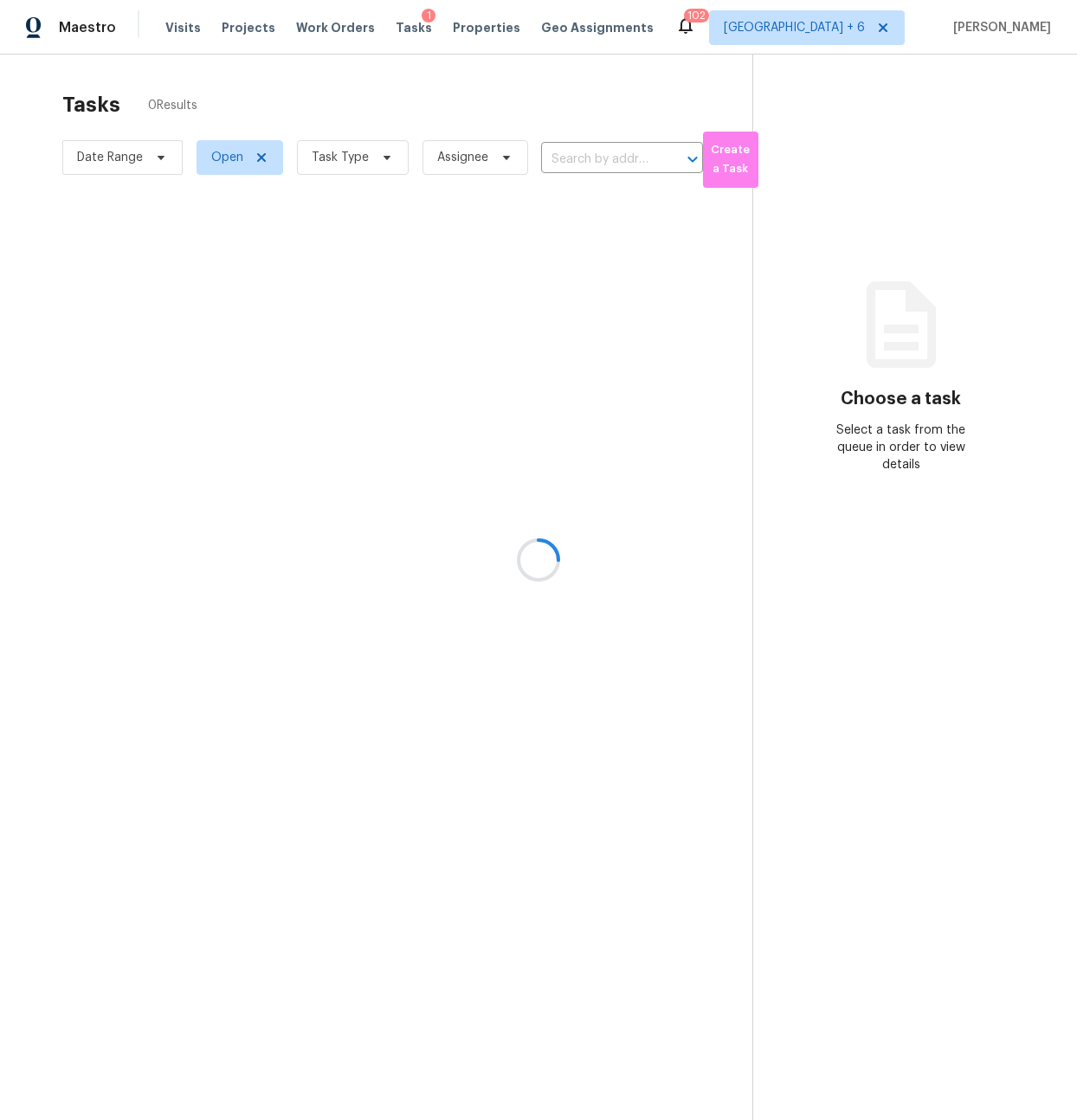
click at [573, 156] on div at bounding box center [538, 560] width 1077 height 1120
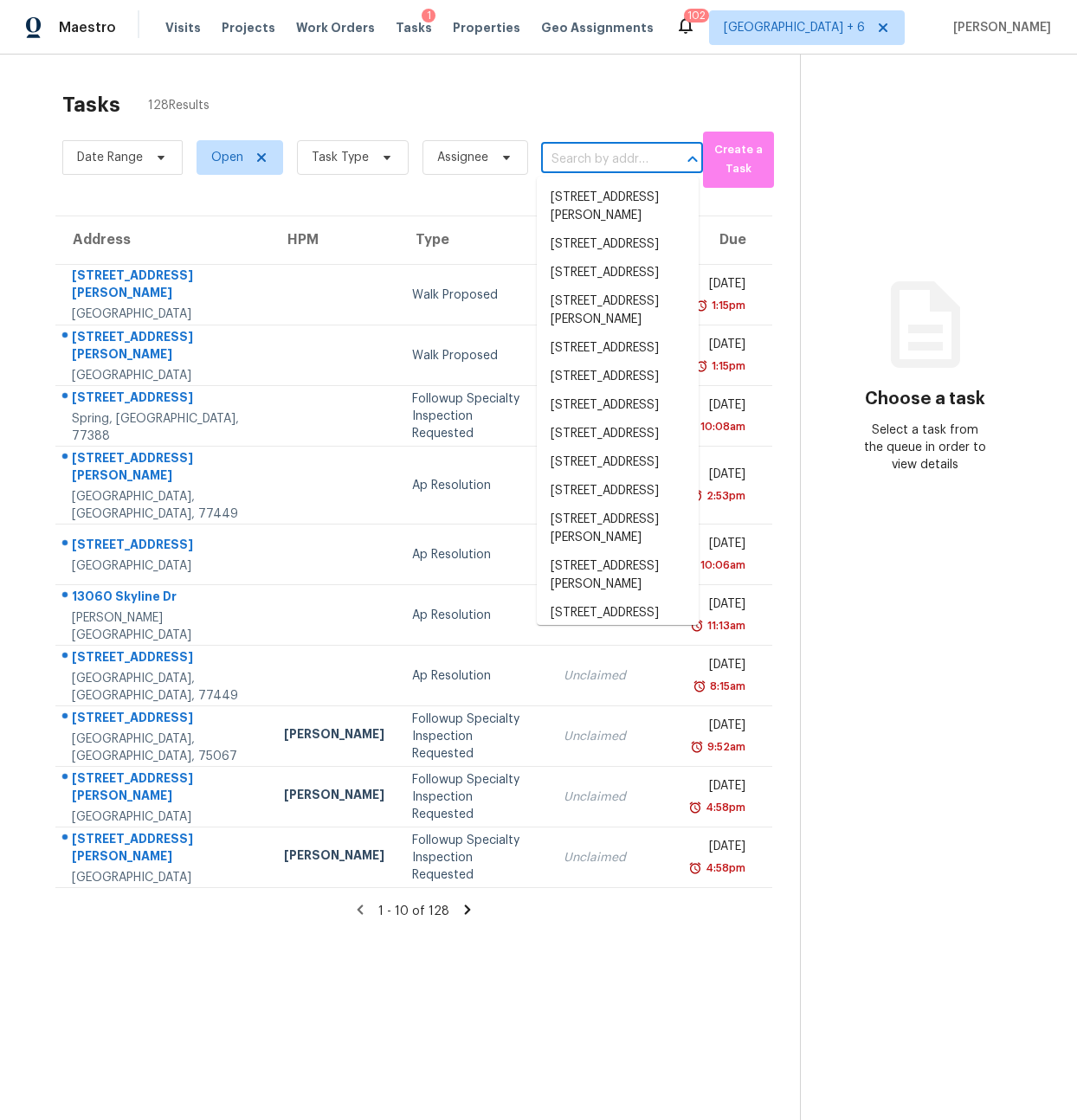
click at [573, 157] on input "text" at bounding box center [598, 159] width 113 height 27
paste input "405 Bremen Dr"
type input "405 Bremen Dr"
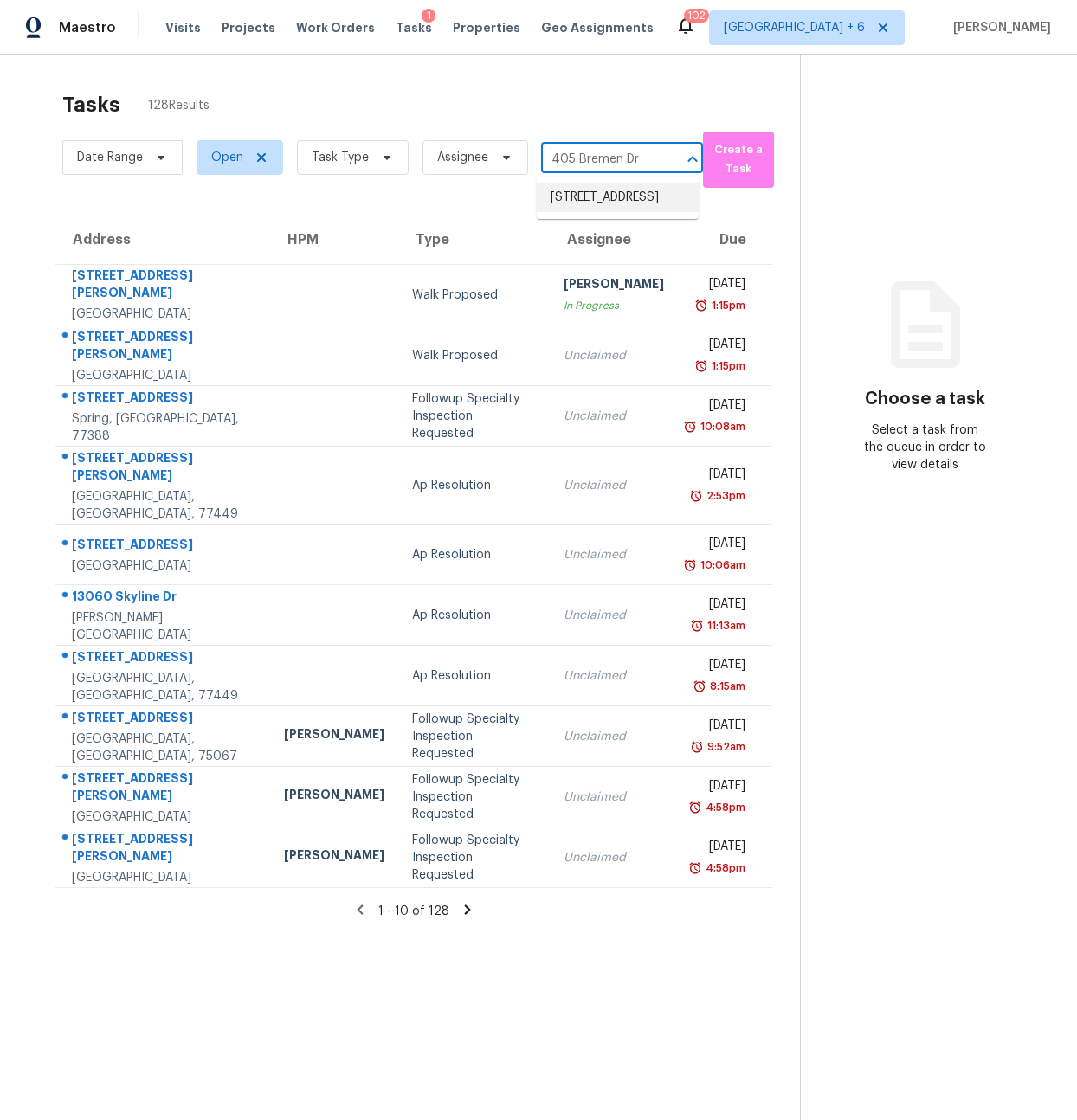
click at [578, 202] on li "405 Bremen Dr, Hurst, TX 76054" at bounding box center [618, 198] width 162 height 29
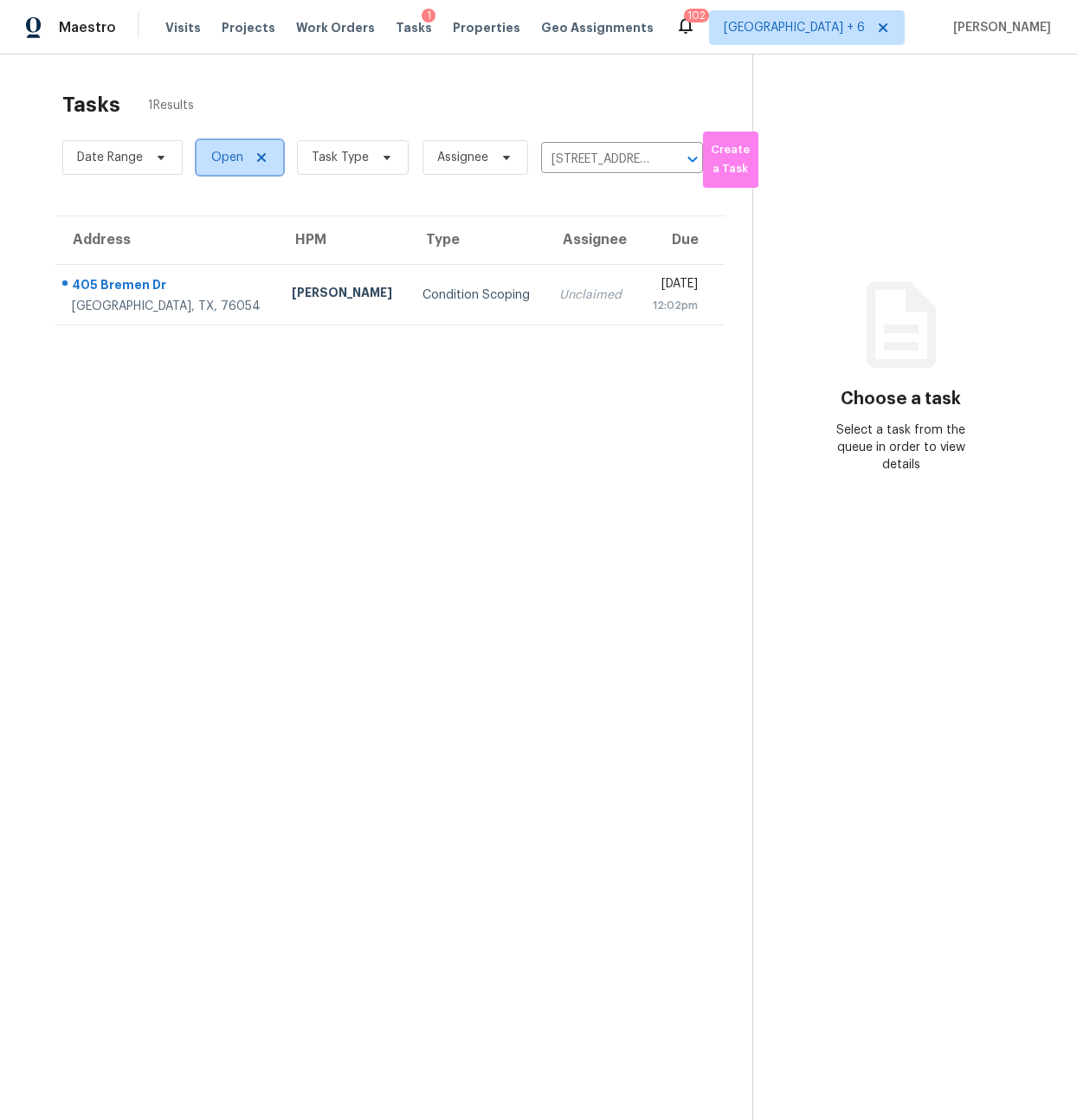
click at [229, 158] on span "Open" at bounding box center [228, 157] width 32 height 17
click at [224, 226] on label "Closed" at bounding box center [237, 230] width 62 height 17
click at [217, 226] on input "Closed" at bounding box center [212, 228] width 11 height 11
checkbox input "true"
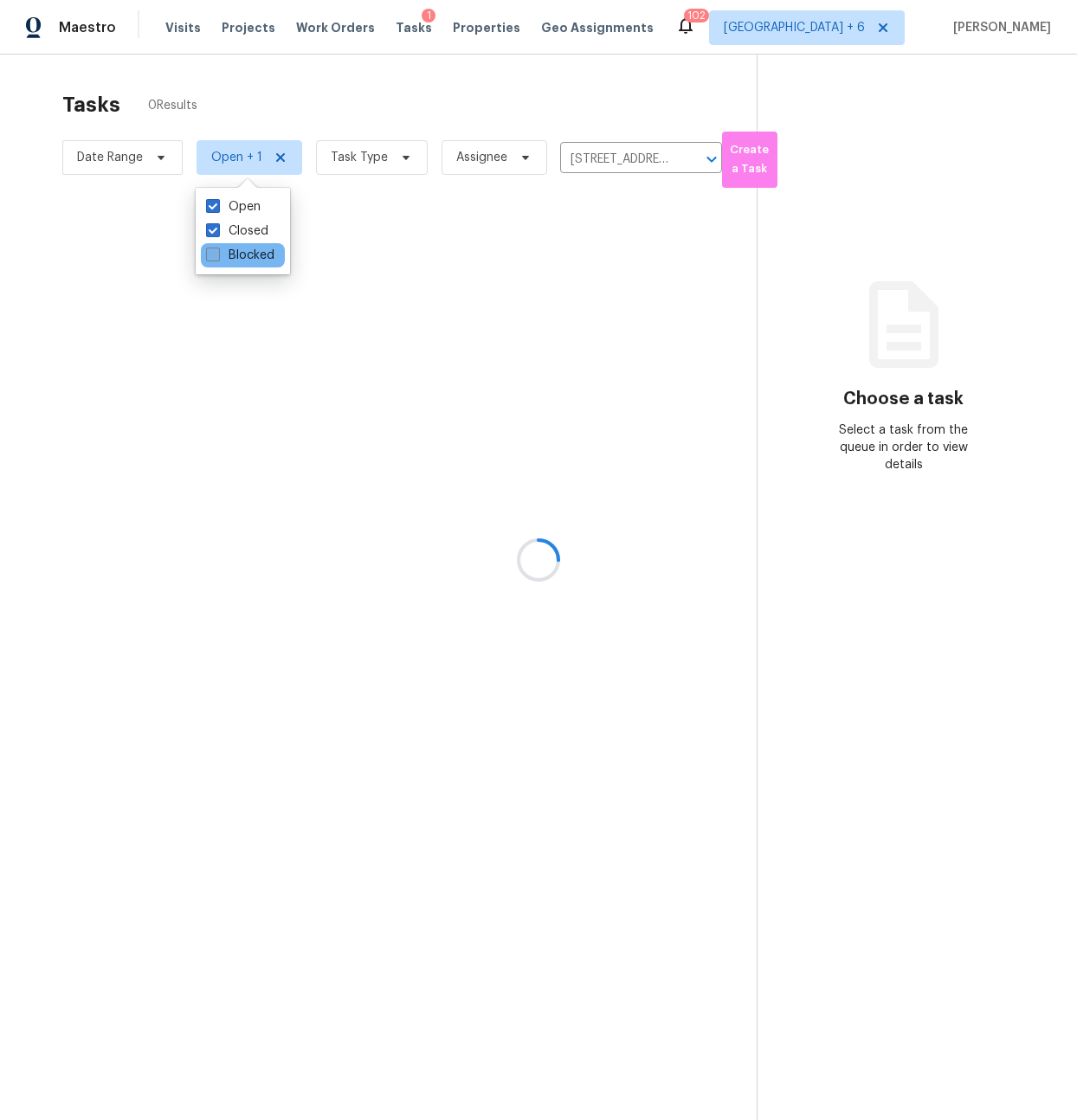
click at [222, 253] on label "Blocked" at bounding box center [240, 255] width 68 height 17
click at [217, 253] on input "Blocked" at bounding box center [212, 252] width 11 height 11
checkbox input "true"
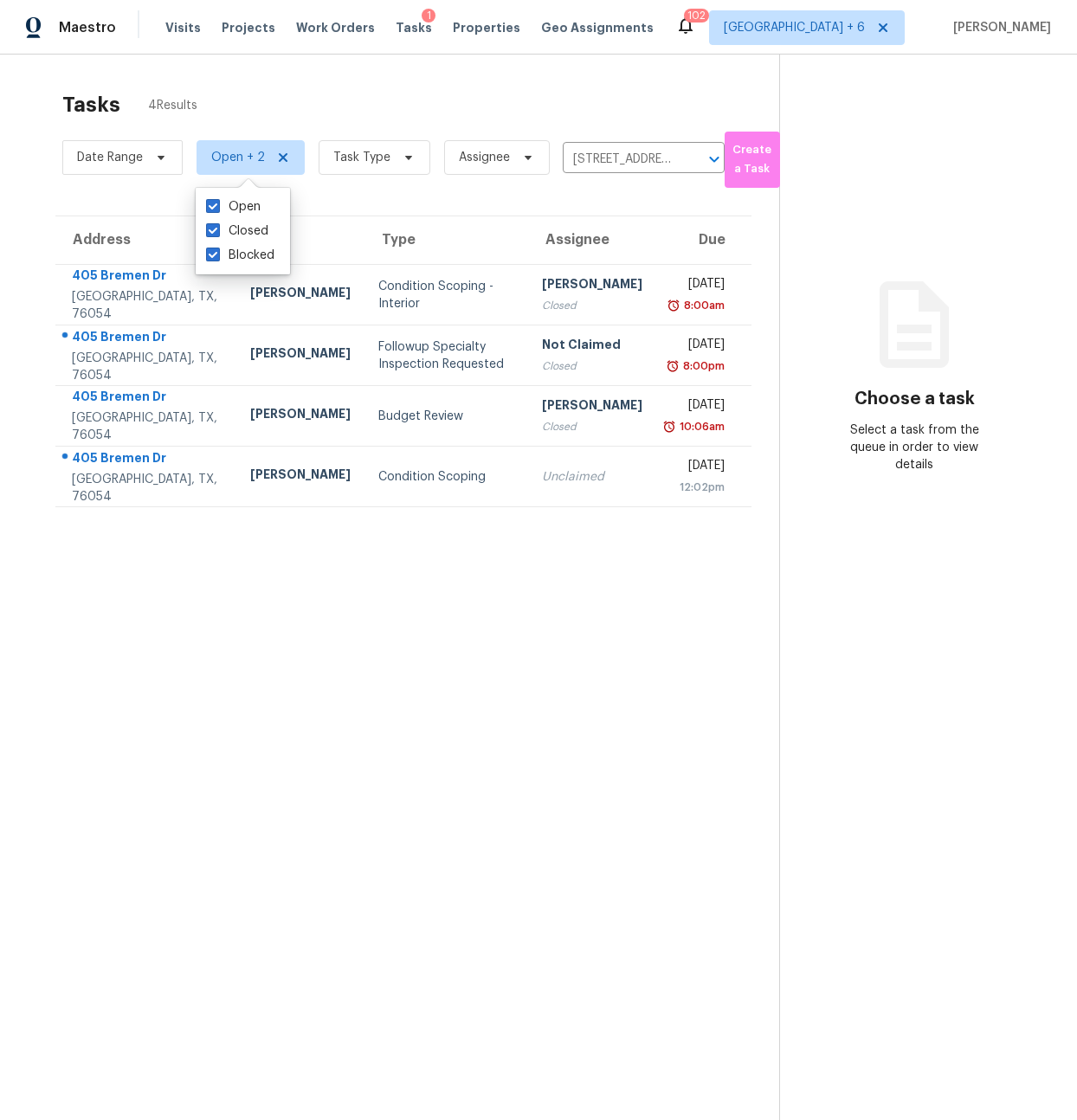
click at [267, 664] on section "Tasks 4 Results Date Range Open + 2 Task Type Assignee 405 Bremen Dr, Hurst, TX…" at bounding box center [403, 628] width 752 height 1092
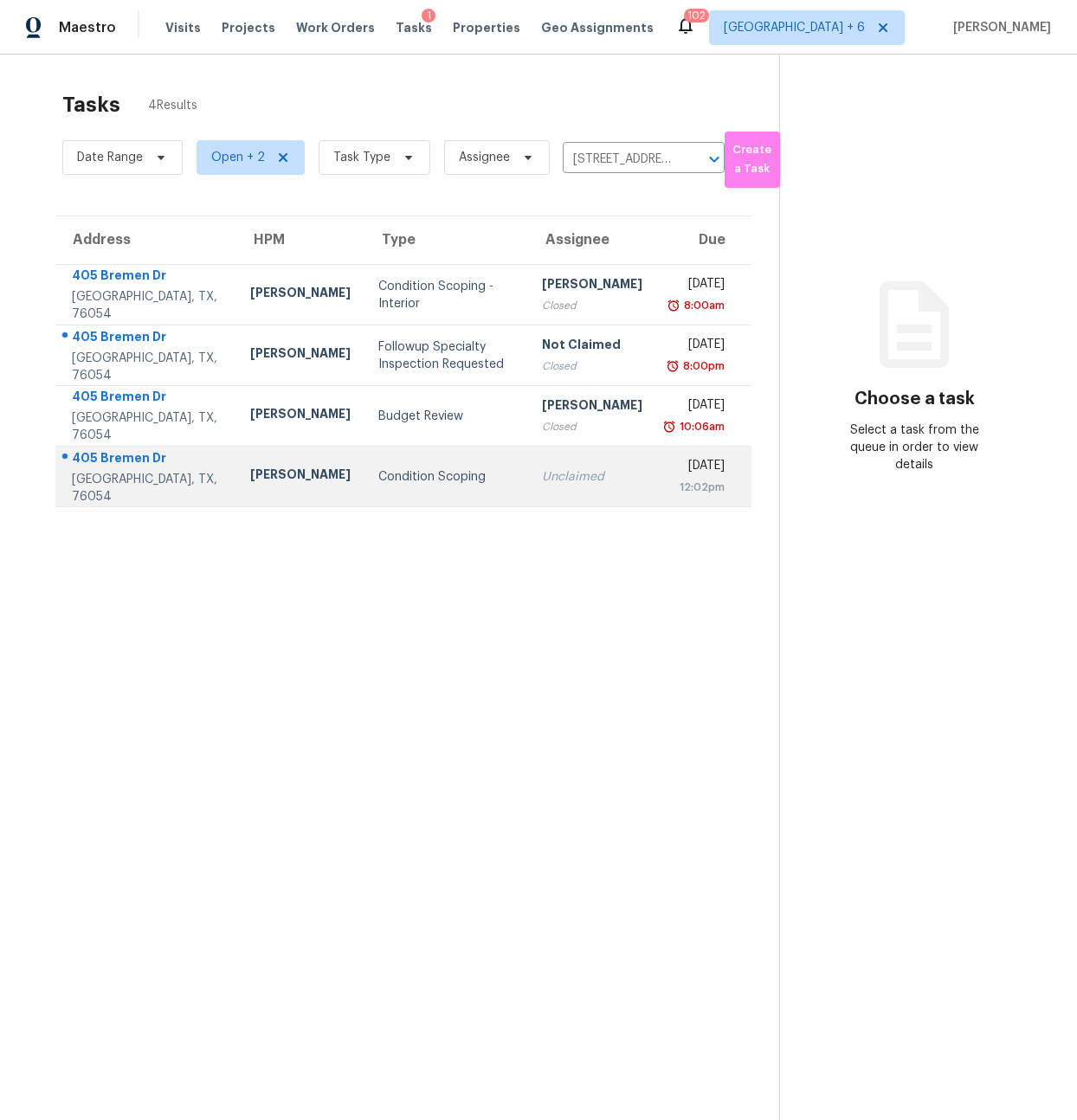
click at [378, 485] on div "Condition Scoping" at bounding box center [446, 476] width 136 height 17
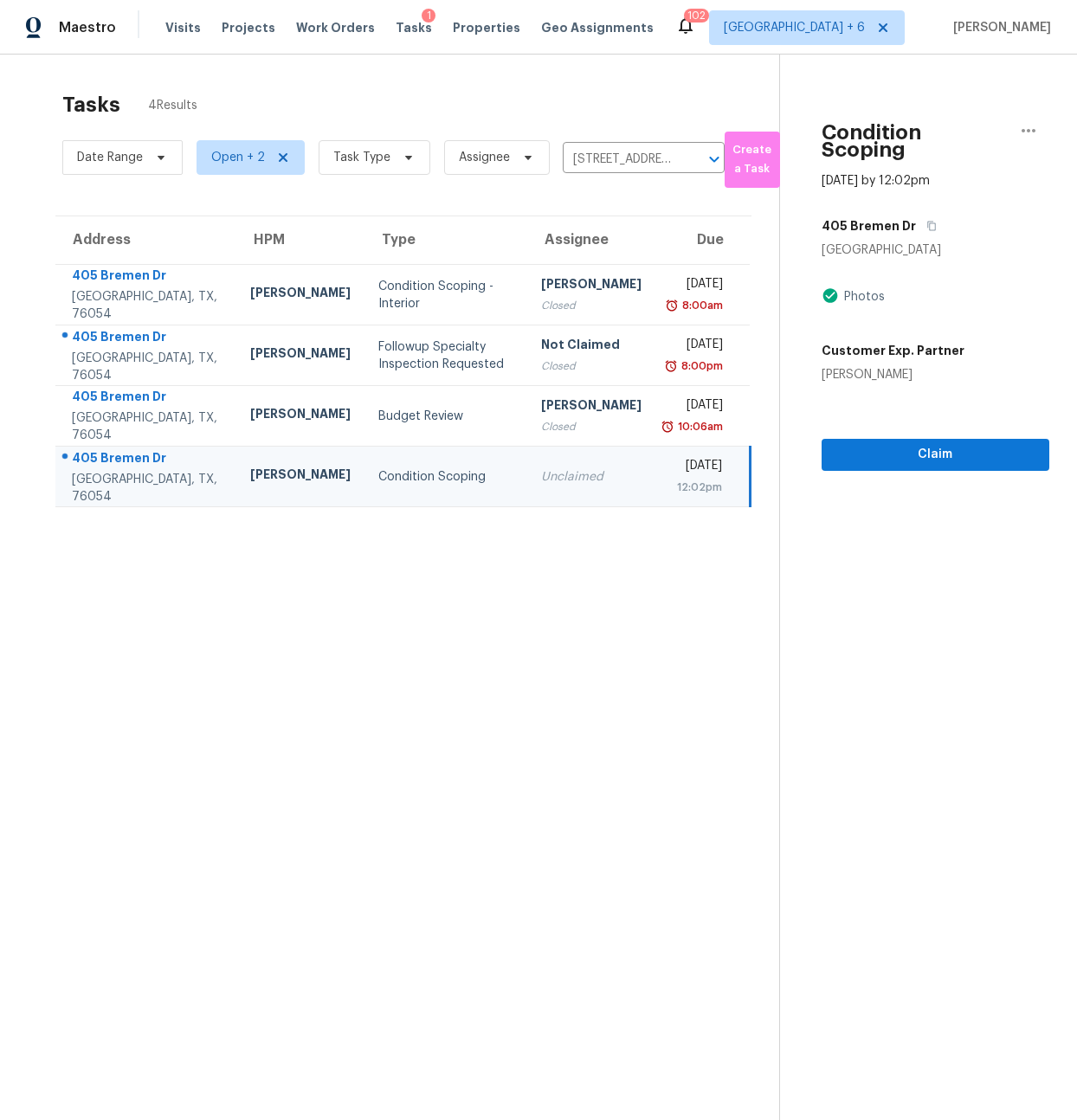
click at [493, 123] on div "Tasks 4 Results" at bounding box center [421, 104] width 717 height 45
